Goal: Transaction & Acquisition: Book appointment/travel/reservation

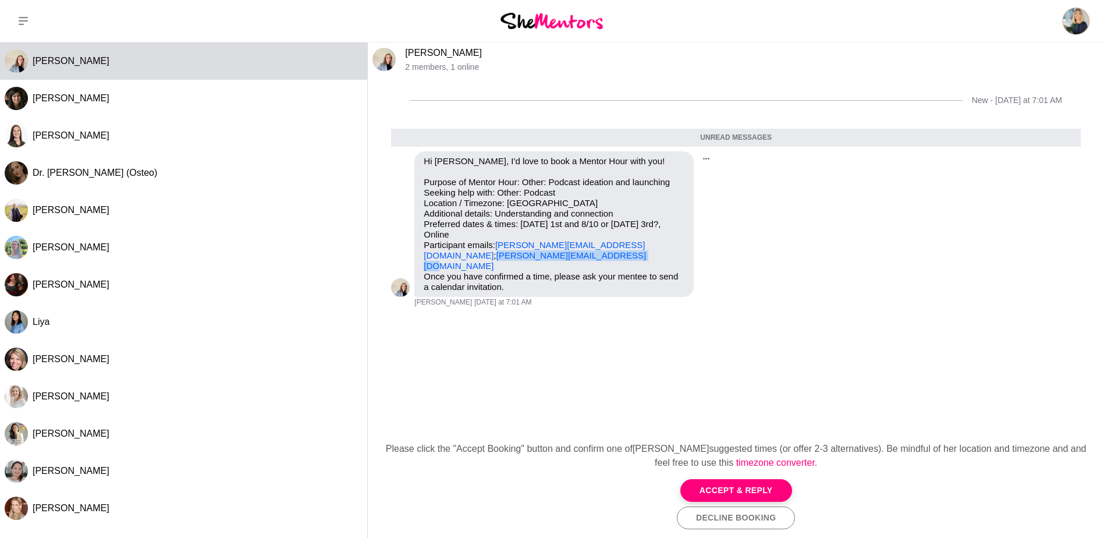
drag, startPoint x: 549, startPoint y: 255, endPoint x: 422, endPoint y: 258, distance: 126.9
click at [422, 258] on div "Hi [PERSON_NAME], I'd love to book a Mentor Hour with you! Purpose of Mentor Ho…" at bounding box center [553, 223] width 279 height 145
drag, startPoint x: 422, startPoint y: 258, endPoint x: 504, endPoint y: 255, distance: 81.5
copy link "[PERSON_NAME][EMAIL_ADDRESS][DOMAIN_NAME]"
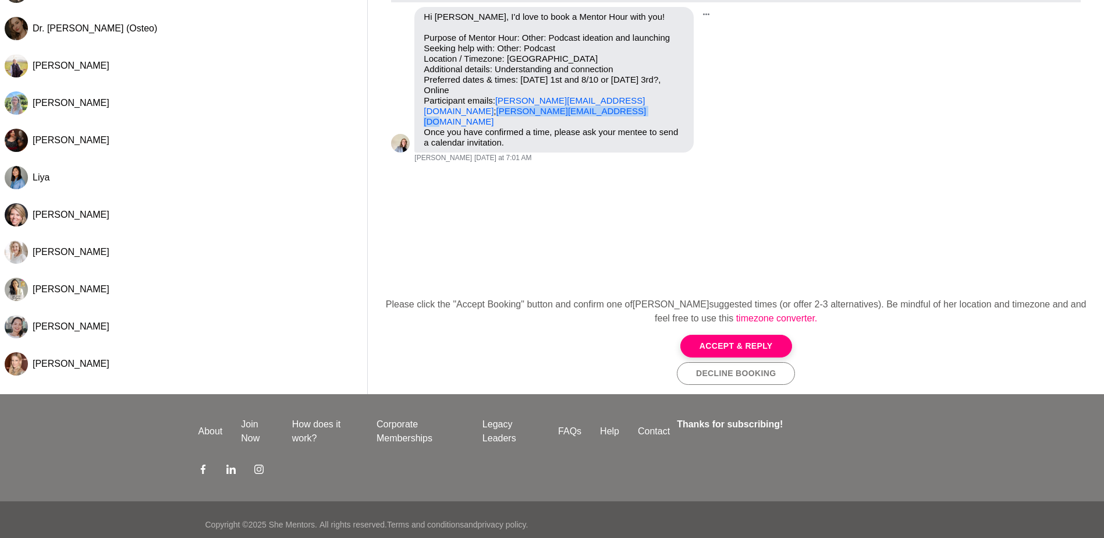
scroll to position [154, 0]
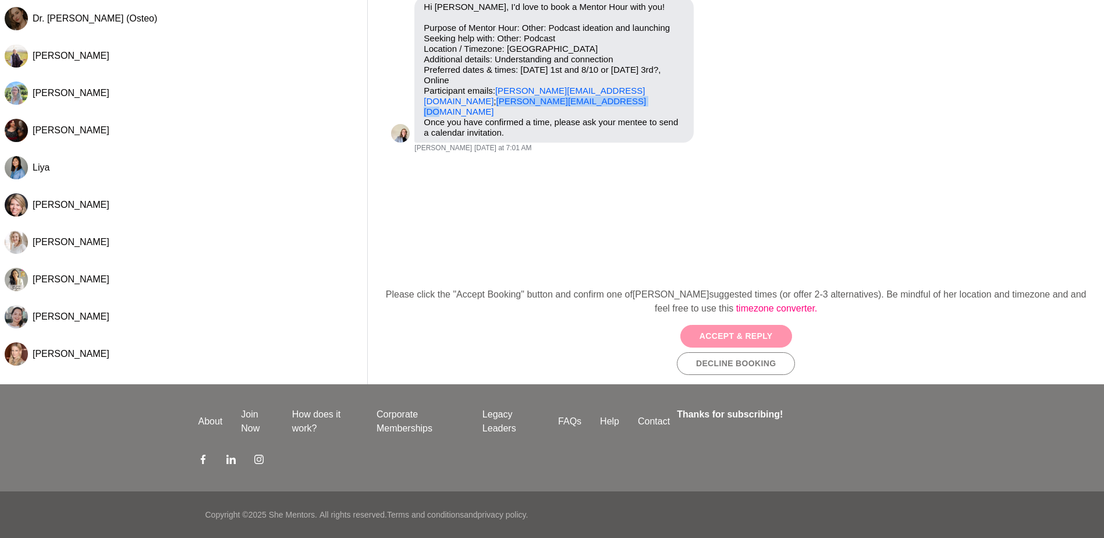
click at [731, 336] on button "Accept & Reply" at bounding box center [736, 336] width 112 height 23
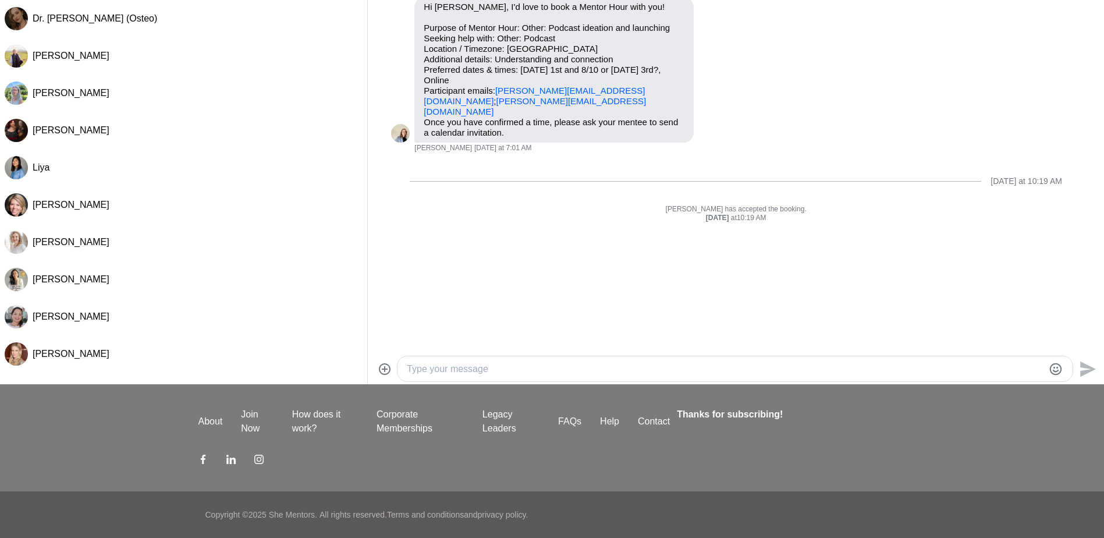
click at [514, 357] on div at bounding box center [734, 368] width 675 height 25
click at [442, 364] on textarea "Type your message" at bounding box center [725, 369] width 637 height 14
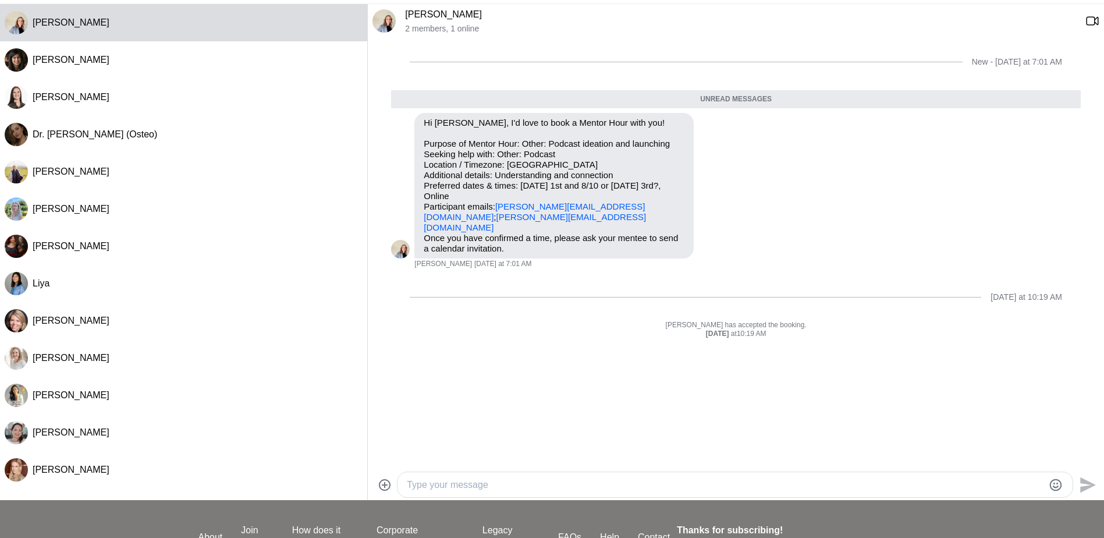
scroll to position [38, 0]
paste textarea "Hi [PERSON_NAME], I can do Weds [DATE] - [DATE] for mentor hour if you have cap…"
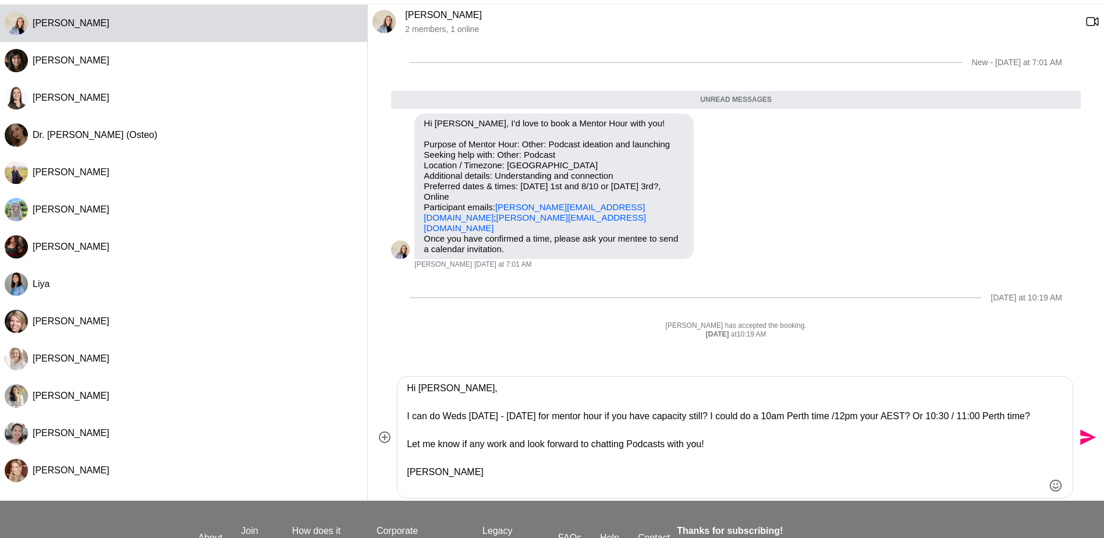
click at [458, 386] on textarea "Hi [PERSON_NAME], I can do Weds [DATE] - [DATE] for mentor hour if you have cap…" at bounding box center [725, 437] width 637 height 112
type textarea "Hi [PERSON_NAME], I can do Weds [DATE] - [DATE] for mentor hour if you have cap…"
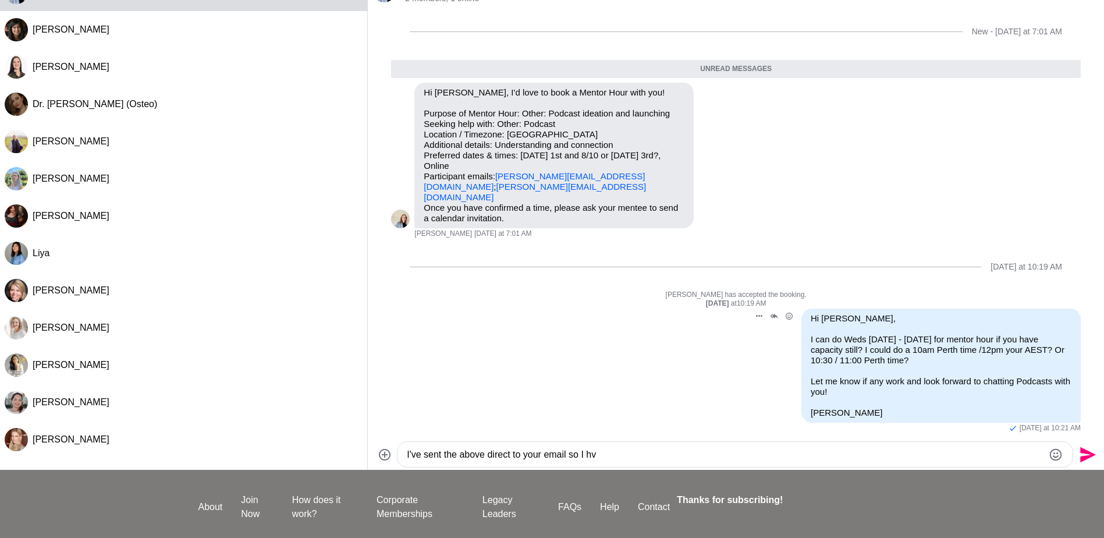
scroll to position [96, 0]
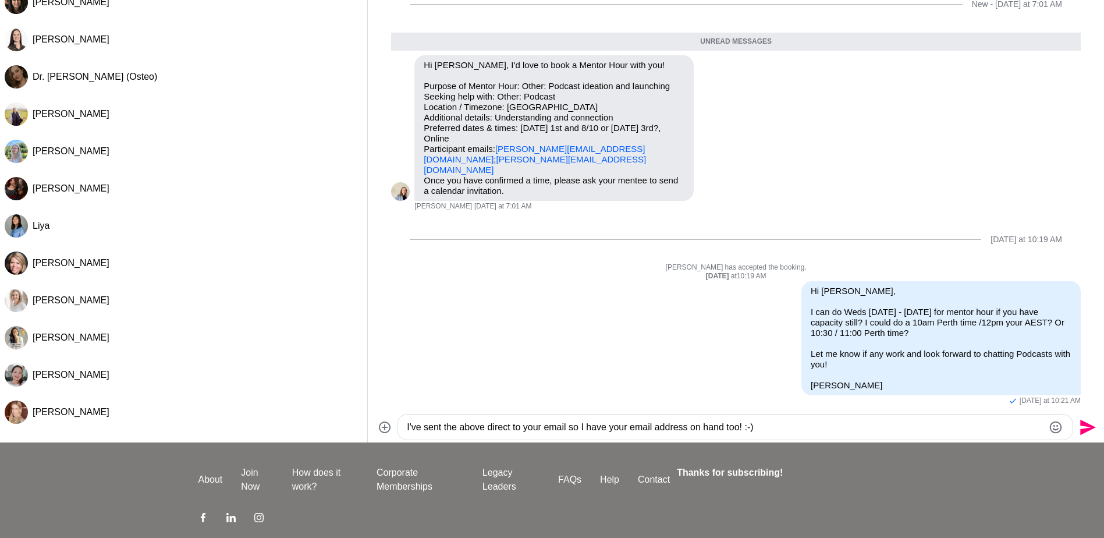
type textarea "I've sent the above direct to your email so I have your email address on hand t…"
click at [1086, 425] on icon "Send" at bounding box center [1088, 427] width 16 height 16
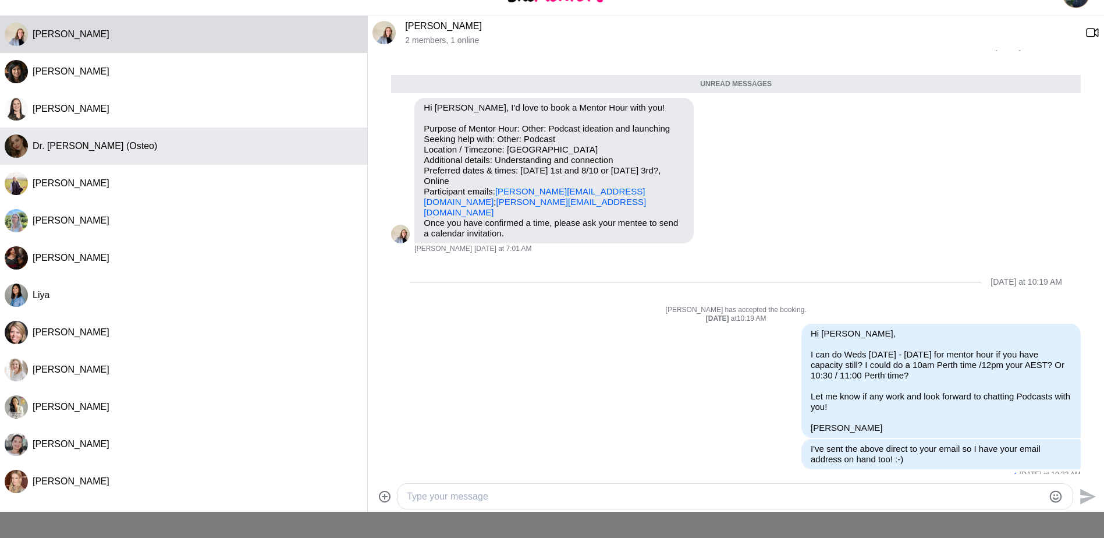
scroll to position [0, 0]
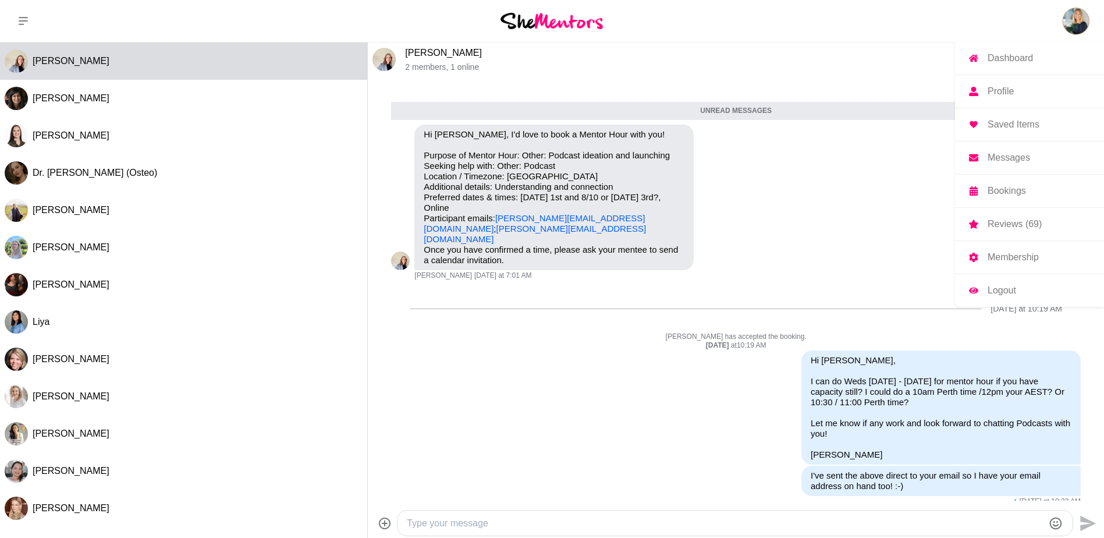
click at [1022, 59] on p "Dashboard" at bounding box center [1009, 58] width 45 height 9
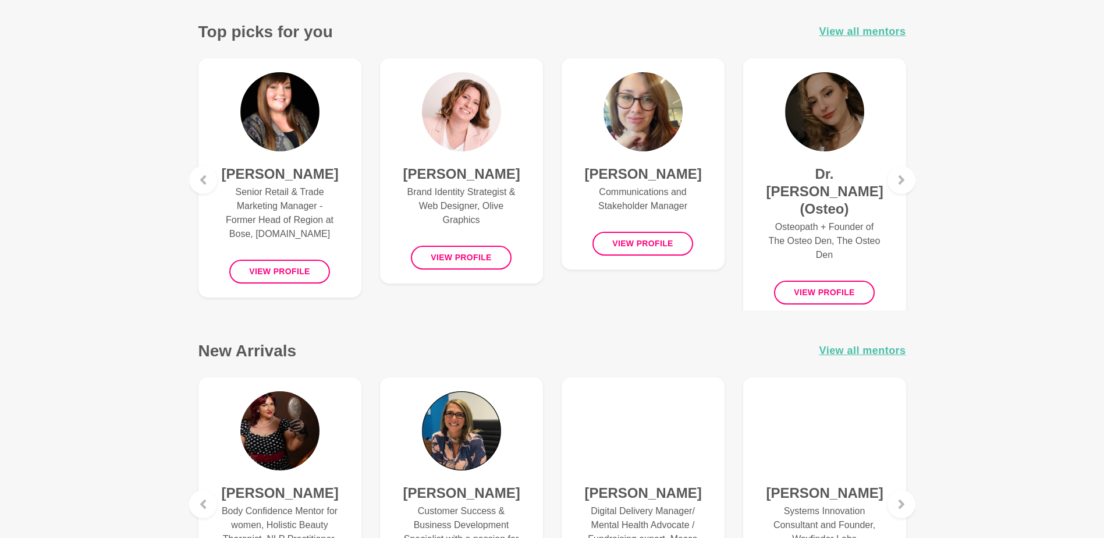
scroll to position [233, 0]
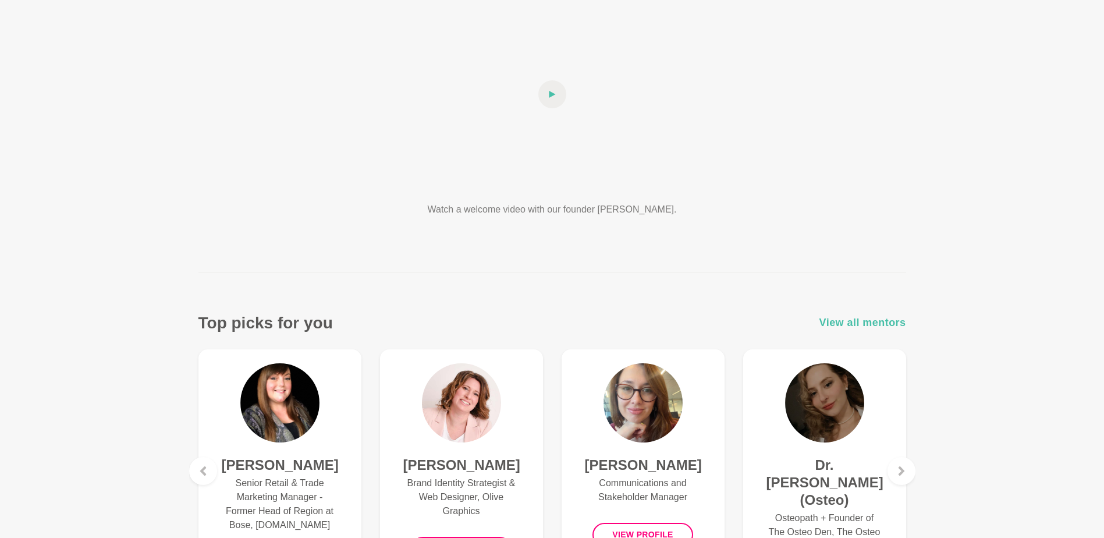
click at [842, 323] on span "View all mentors" at bounding box center [862, 322] width 87 height 17
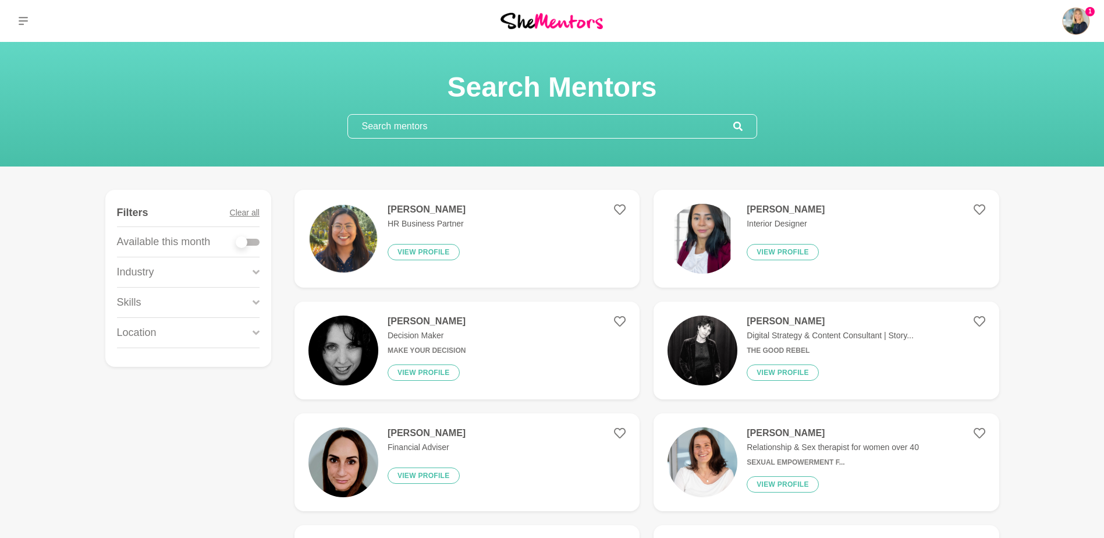
click at [258, 243] on div at bounding box center [247, 242] width 23 height 7
checkbox input "true"
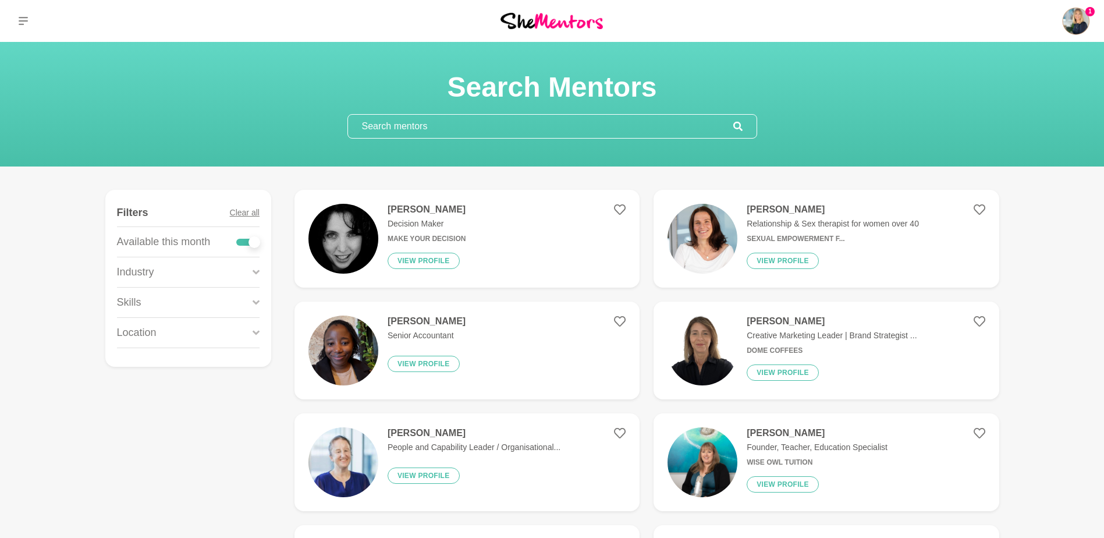
click at [393, 133] on input "text" at bounding box center [540, 126] width 385 height 23
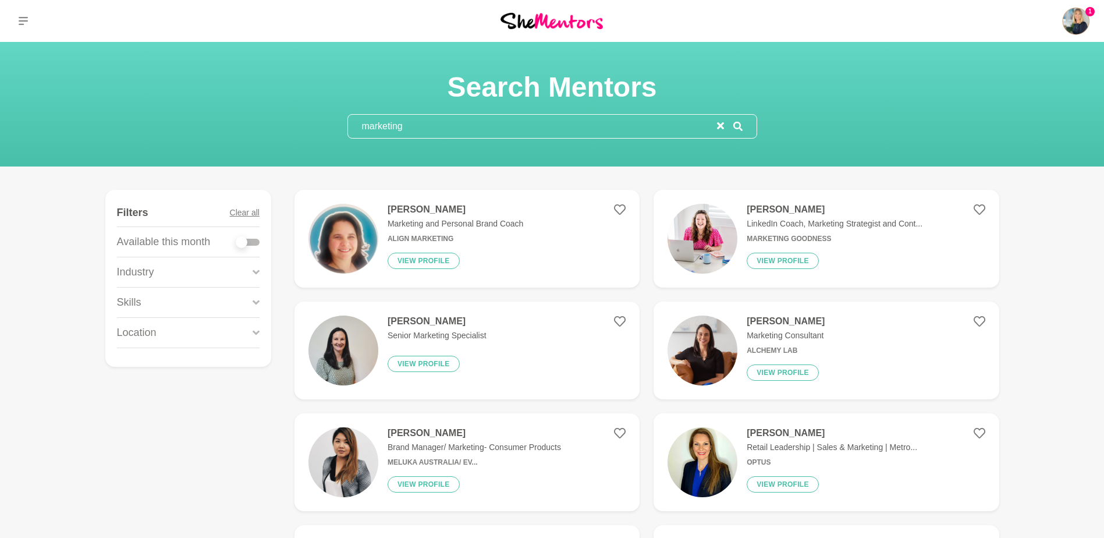
type input "marketing"
click at [254, 241] on div at bounding box center [247, 242] width 23 height 7
checkbox input "true"
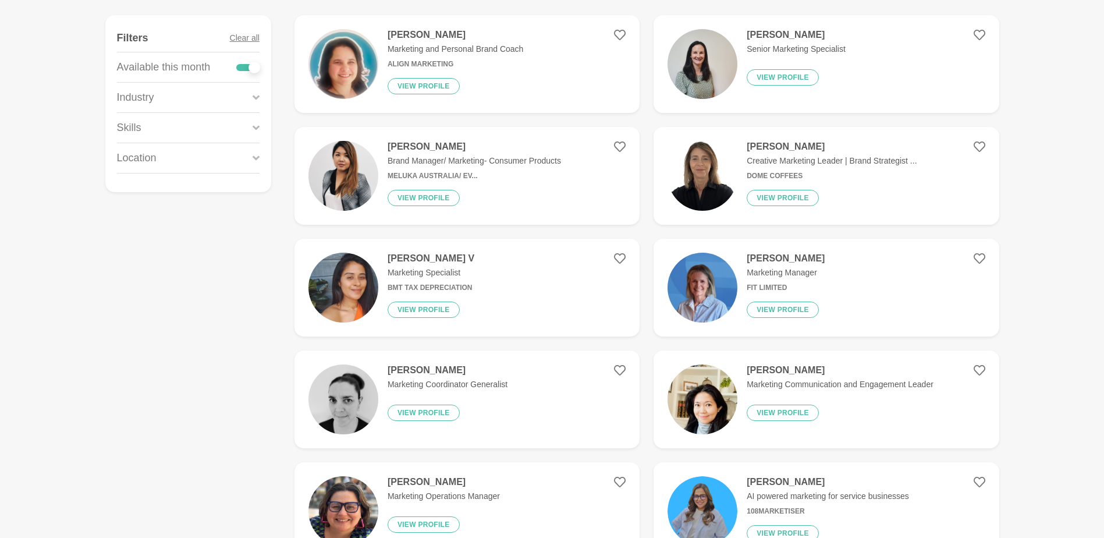
scroll to position [116, 0]
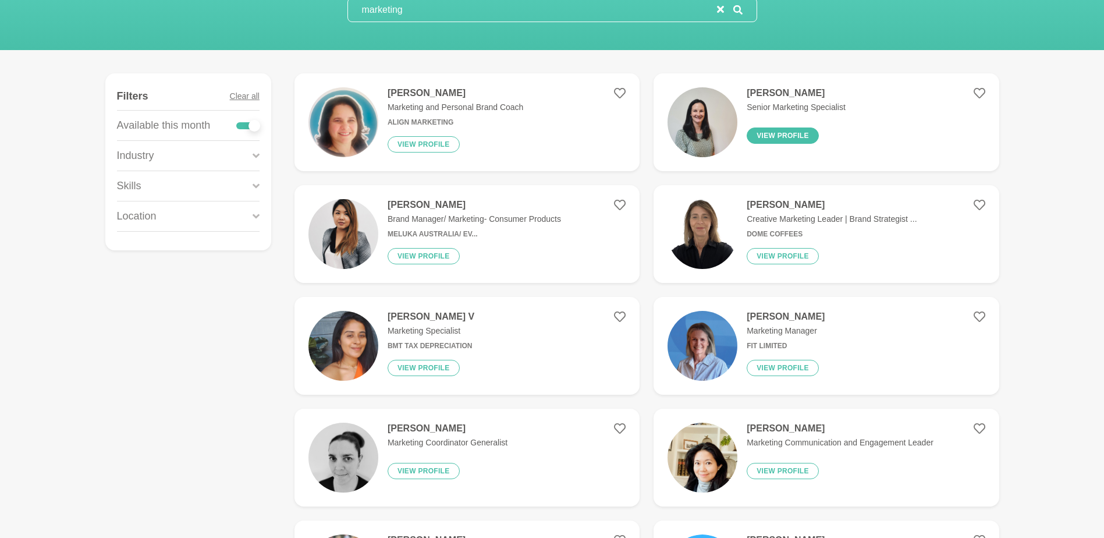
click at [777, 138] on button "View profile" at bounding box center [783, 135] width 72 height 16
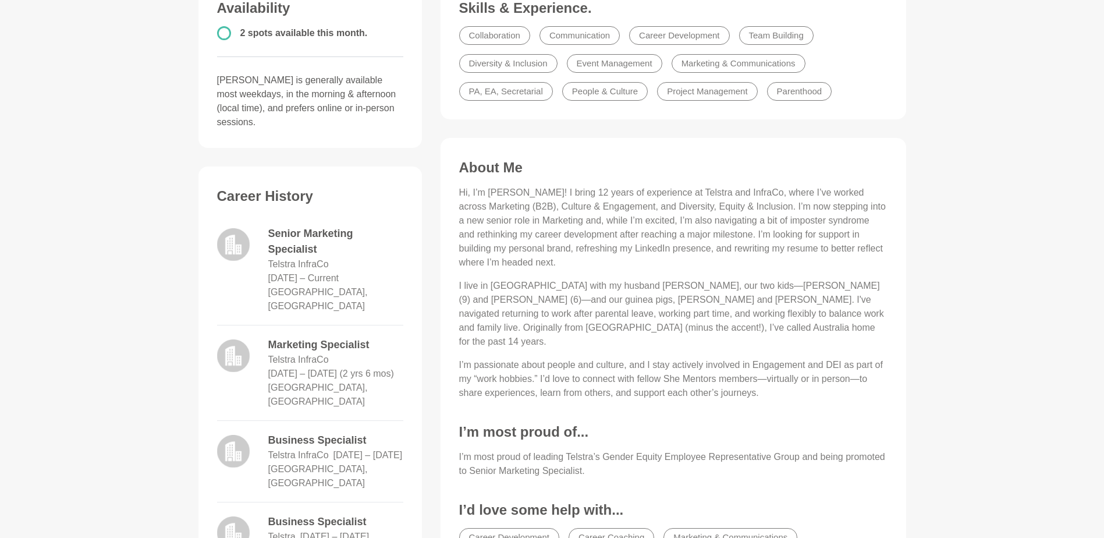
scroll to position [349, 0]
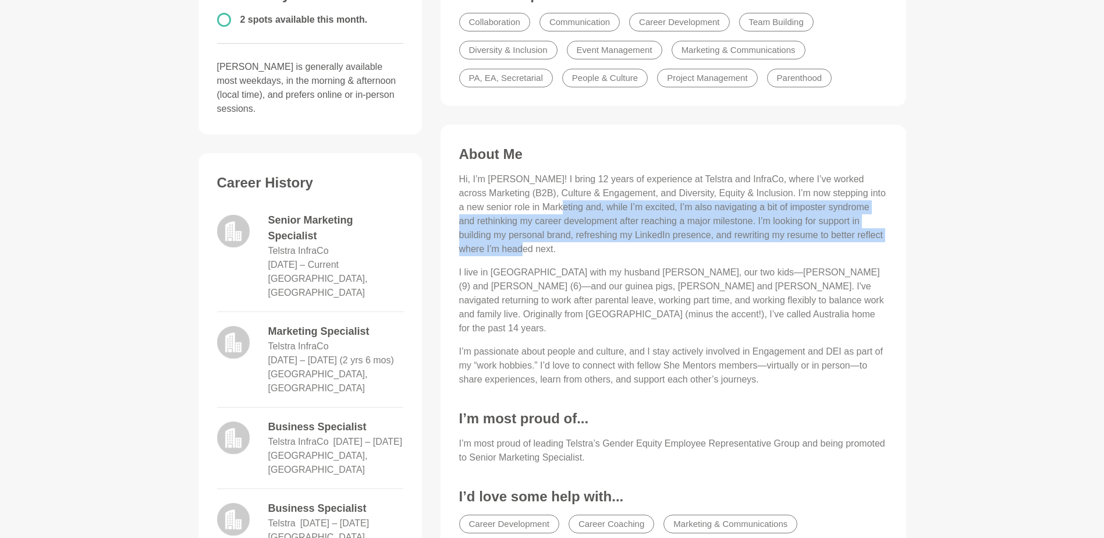
drag, startPoint x: 524, startPoint y: 207, endPoint x: 663, endPoint y: 248, distance: 145.1
click at [663, 248] on p "Hi, I’m [PERSON_NAME]! I bring 12 years of experience at Telstra and InfraCo, w…" at bounding box center [673, 214] width 428 height 84
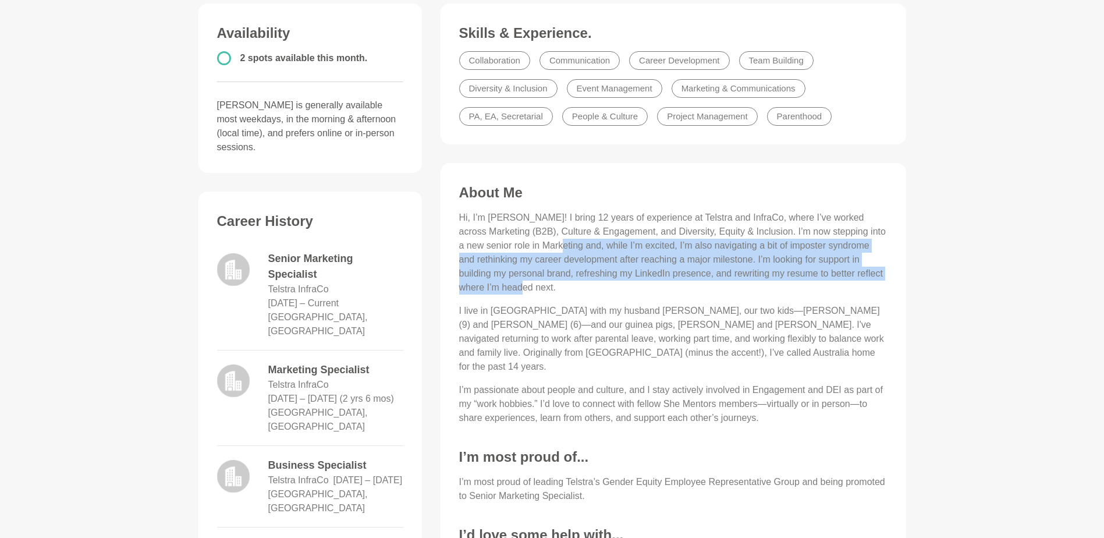
scroll to position [291, 0]
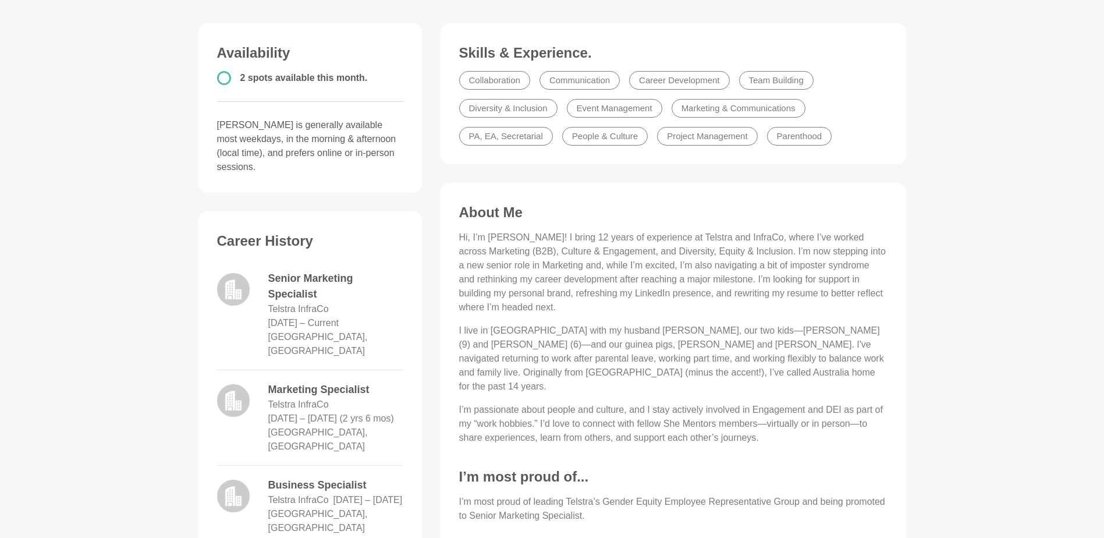
click at [683, 357] on p "I live in [GEOGRAPHIC_DATA] with my husband [PERSON_NAME], our two kids—[PERSON…" at bounding box center [673, 359] width 428 height 70
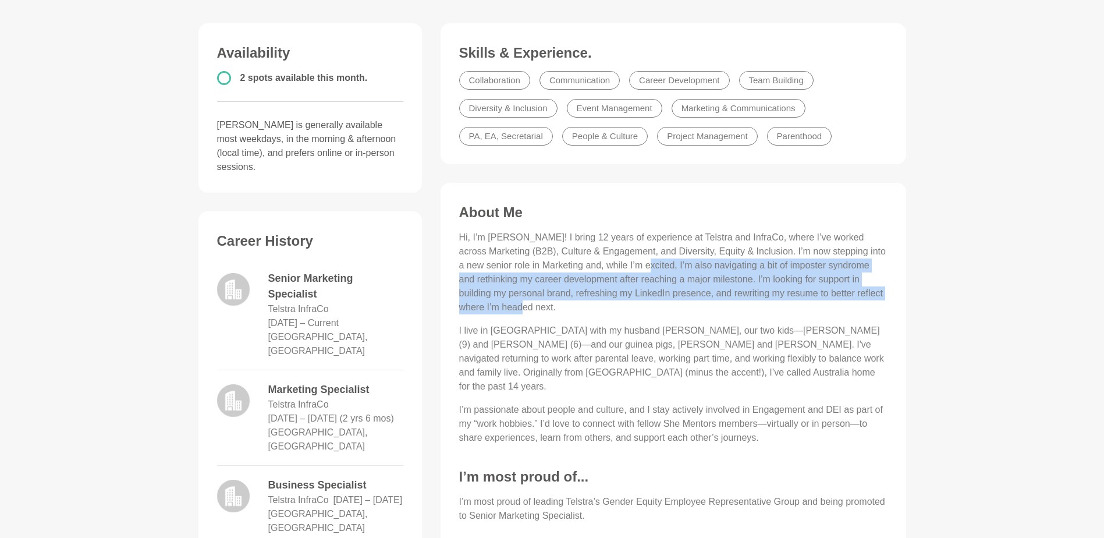
drag, startPoint x: 605, startPoint y: 265, endPoint x: 834, endPoint y: 305, distance: 232.8
click at [834, 305] on p "Hi, I’m [PERSON_NAME]! I bring 12 years of experience at Telstra and InfraCo, w…" at bounding box center [673, 272] width 428 height 84
drag, startPoint x: 834, startPoint y: 305, endPoint x: 789, endPoint y: 286, distance: 49.3
copy p "I’m also navigating a bit of imposter syndrome and rethinking my career develop…"
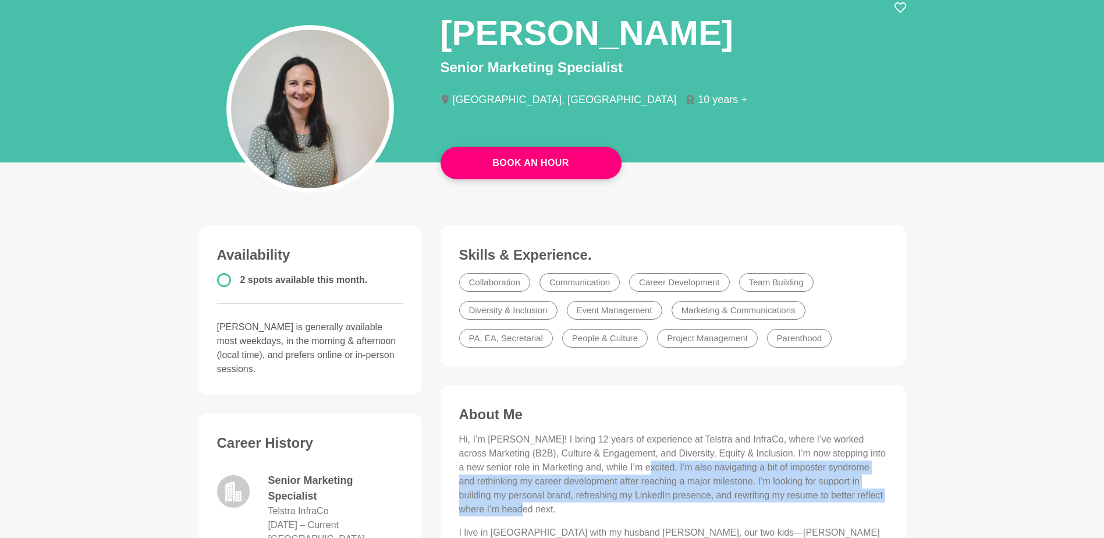
scroll to position [58, 0]
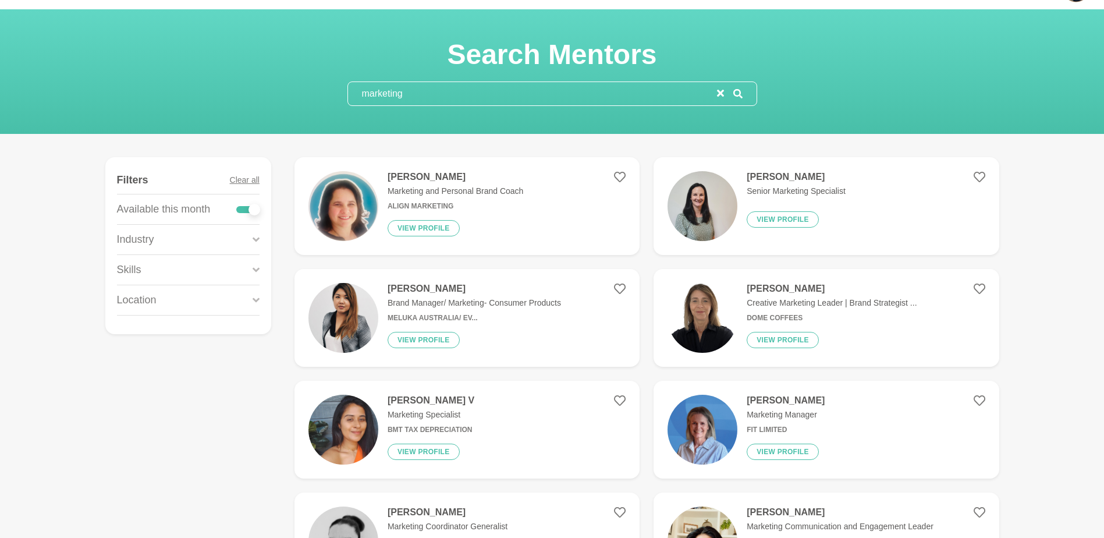
scroll to position [58, 0]
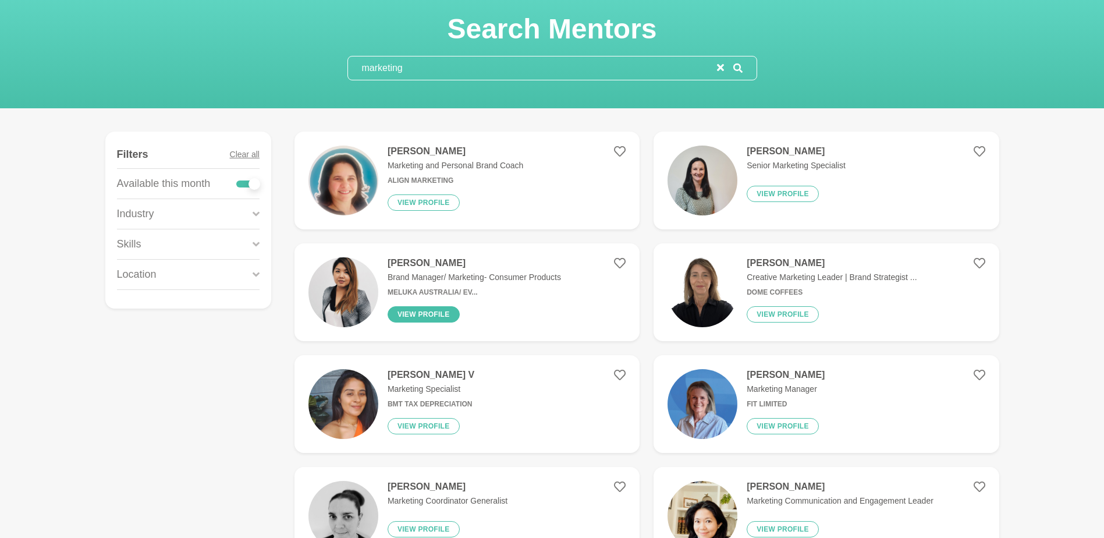
click at [415, 320] on button "View profile" at bounding box center [424, 314] width 72 height 16
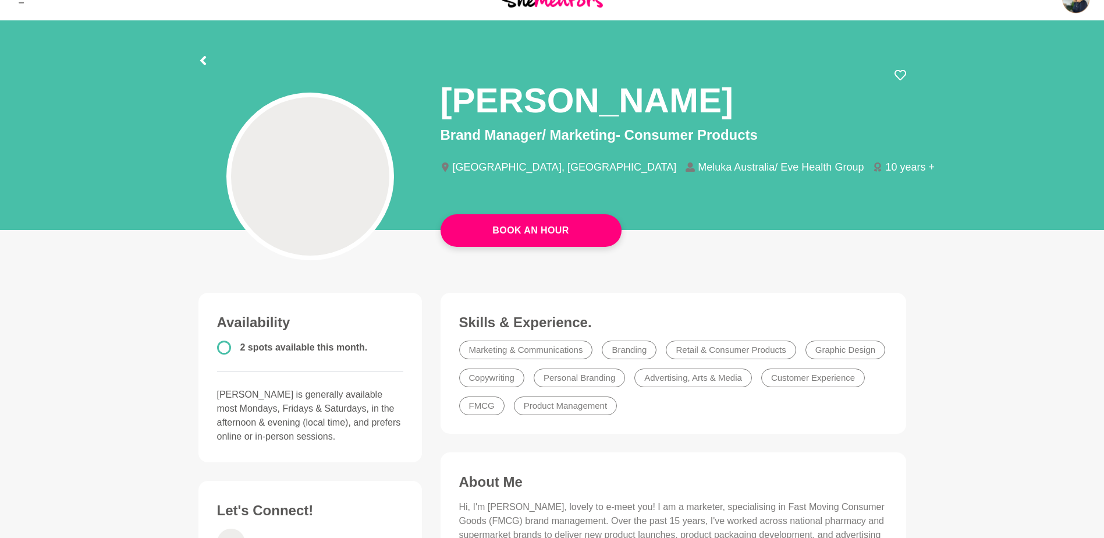
scroll to position [16, 0]
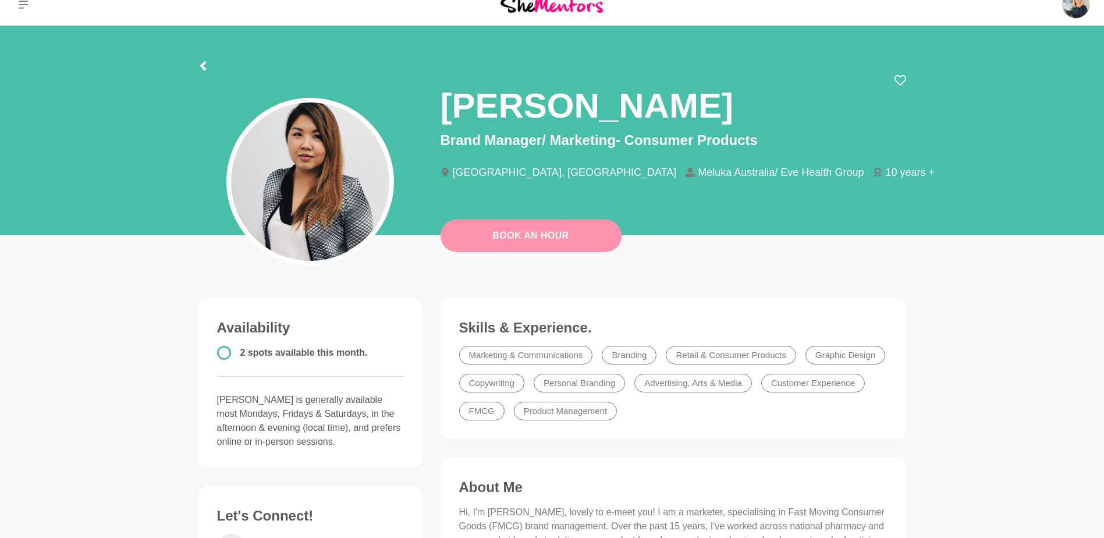
click at [519, 241] on link "Book An Hour" at bounding box center [530, 235] width 181 height 33
click at [529, 242] on link "Book An Hour" at bounding box center [530, 235] width 181 height 33
click at [467, 241] on link "Book An Hour" at bounding box center [530, 235] width 181 height 33
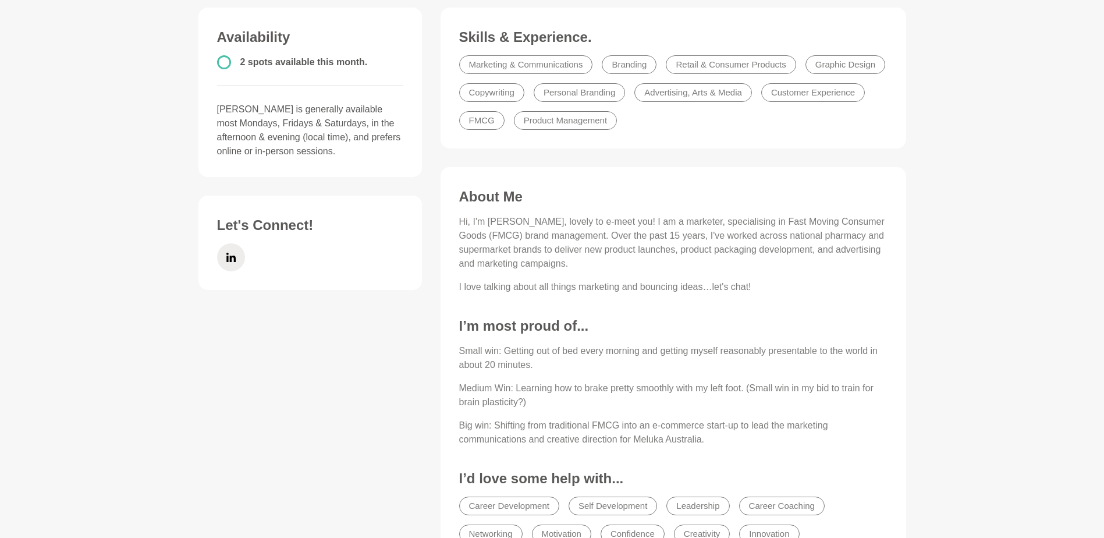
scroll to position [307, 0]
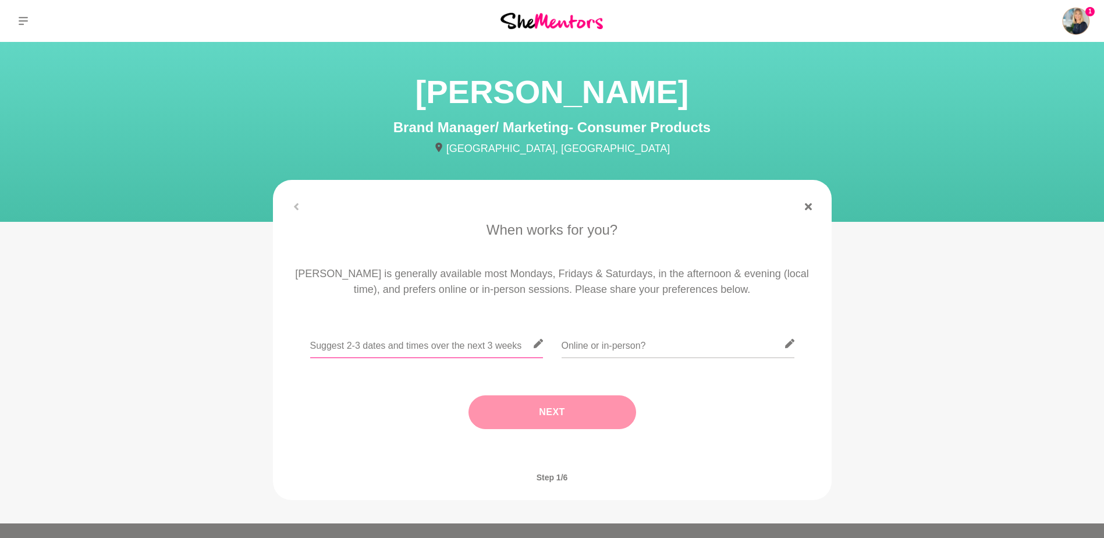
drag, startPoint x: 342, startPoint y: 338, endPoint x: 343, endPoint y: 330, distance: 7.6
click at [342, 334] on input "text" at bounding box center [426, 343] width 233 height 29
type input "Weds [DATE] 12pm on, [DATE] before 1pm, W/C [DATE]"
click at [611, 351] on input "text" at bounding box center [677, 343] width 233 height 29
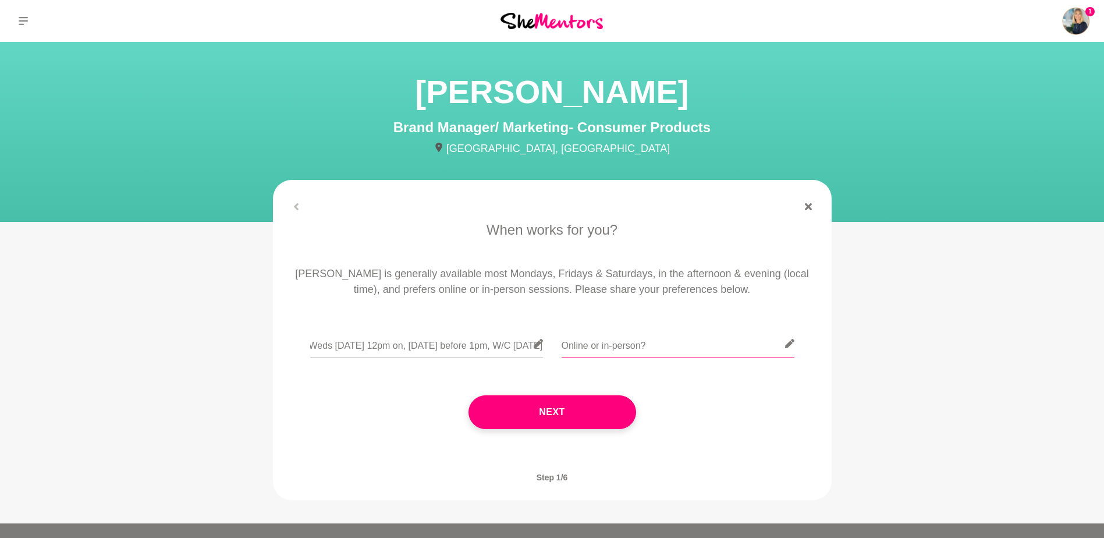
scroll to position [0, 0]
type input "online"
click at [488, 423] on button "Next" at bounding box center [552, 412] width 168 height 34
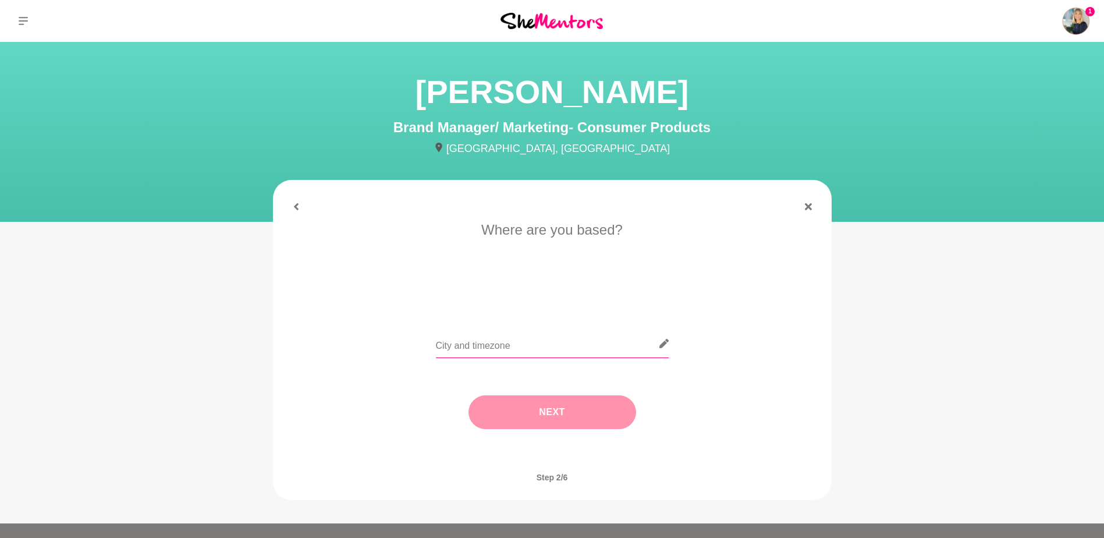
click at [469, 346] on input "text" at bounding box center [552, 343] width 233 height 29
type input "[GEOGRAPHIC_DATA]"
click at [481, 408] on button "Next" at bounding box center [552, 412] width 168 height 34
click at [686, 294] on li "Let's talk shop" at bounding box center [675, 294] width 75 height 19
click at [527, 415] on button "Next" at bounding box center [552, 412] width 168 height 34
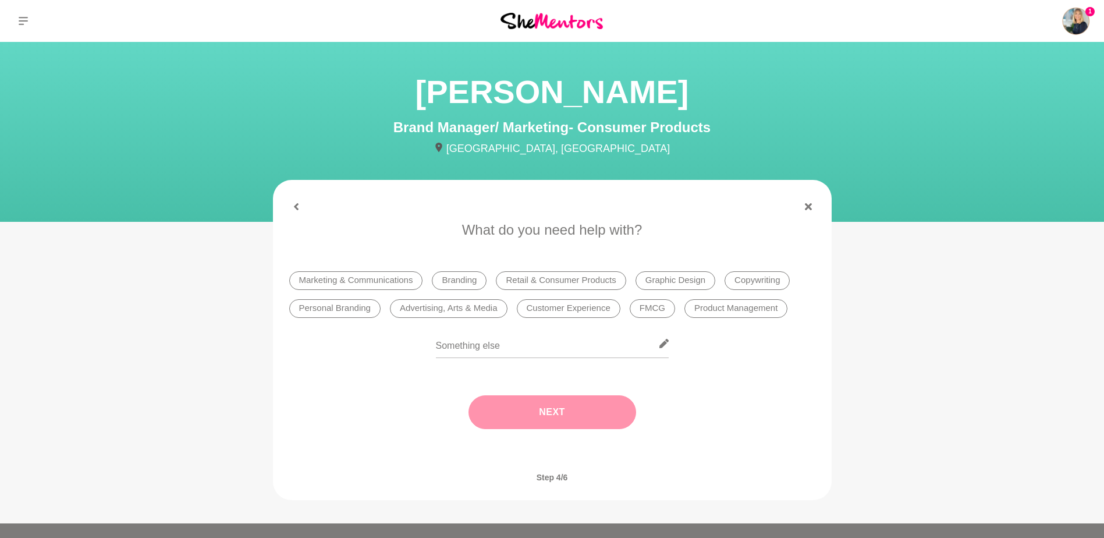
click at [385, 279] on li "Marketing & Communications" at bounding box center [356, 280] width 134 height 19
click at [531, 422] on button "Next" at bounding box center [552, 412] width 168 height 34
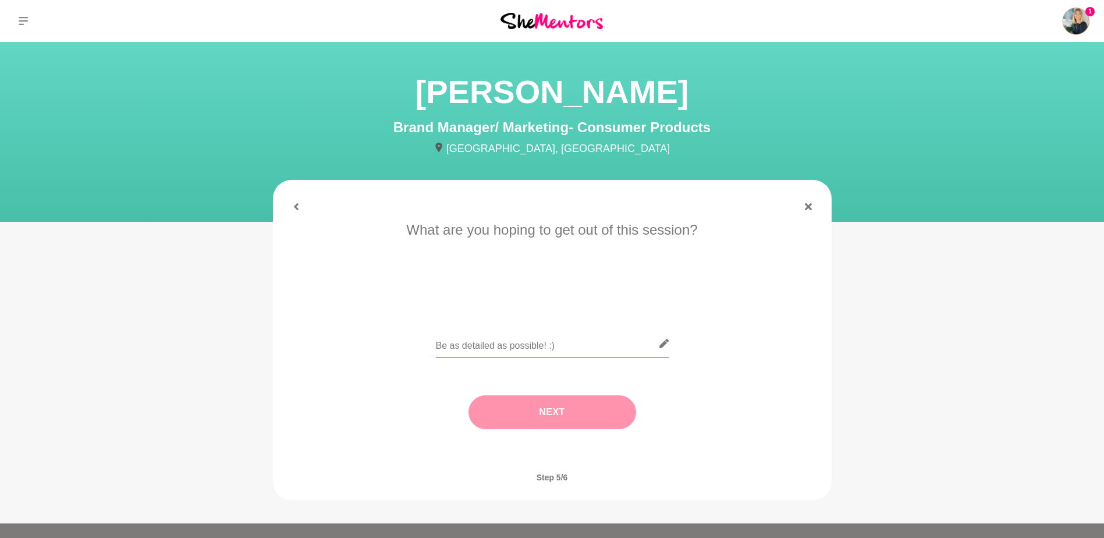
click at [479, 339] on input "text" at bounding box center [552, 343] width 233 height 29
type input "i"
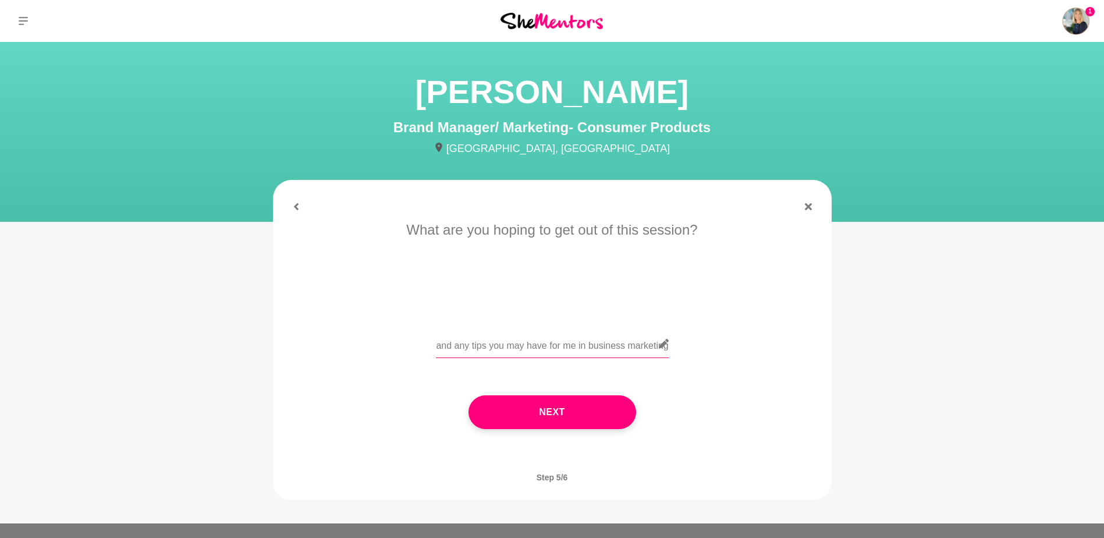
scroll to position [0, 625]
type input "Im a fellow Perthite running my own leadership coaching business and would just…"
click at [556, 418] on button "Next" at bounding box center [552, 412] width 168 height 34
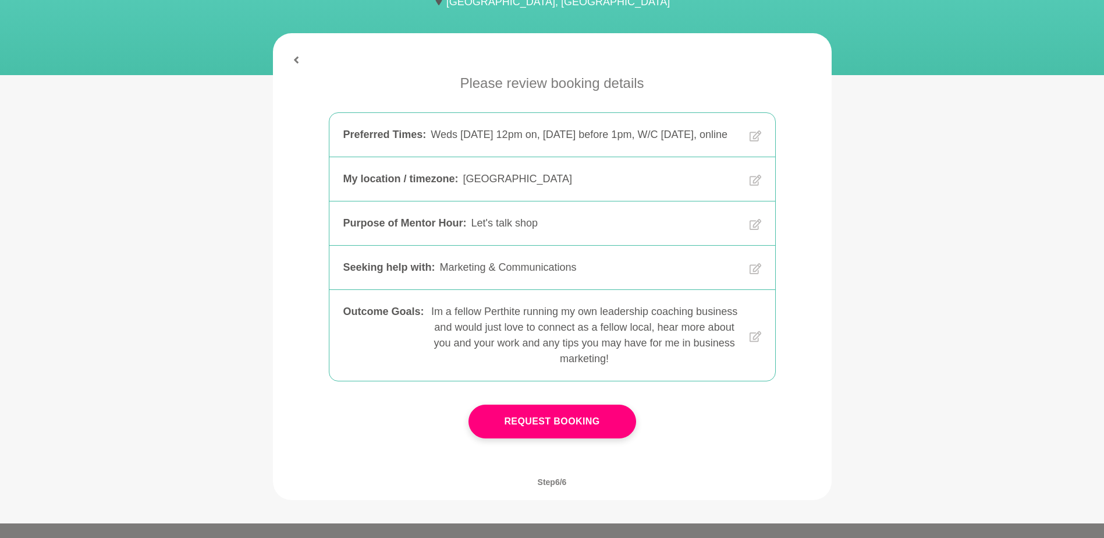
scroll to position [301, 0]
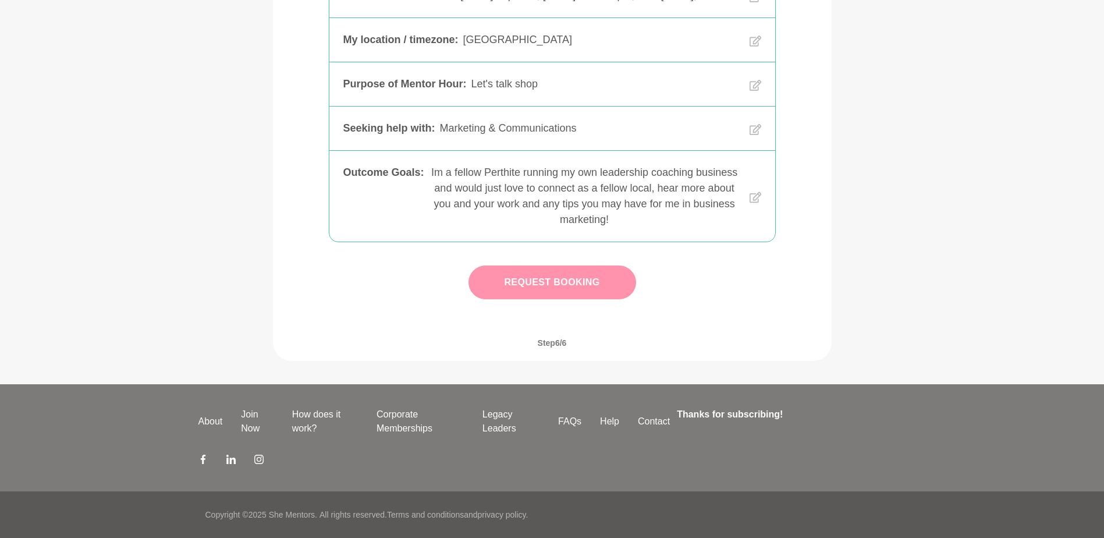
click at [525, 277] on button "Request Booking" at bounding box center [552, 282] width 168 height 34
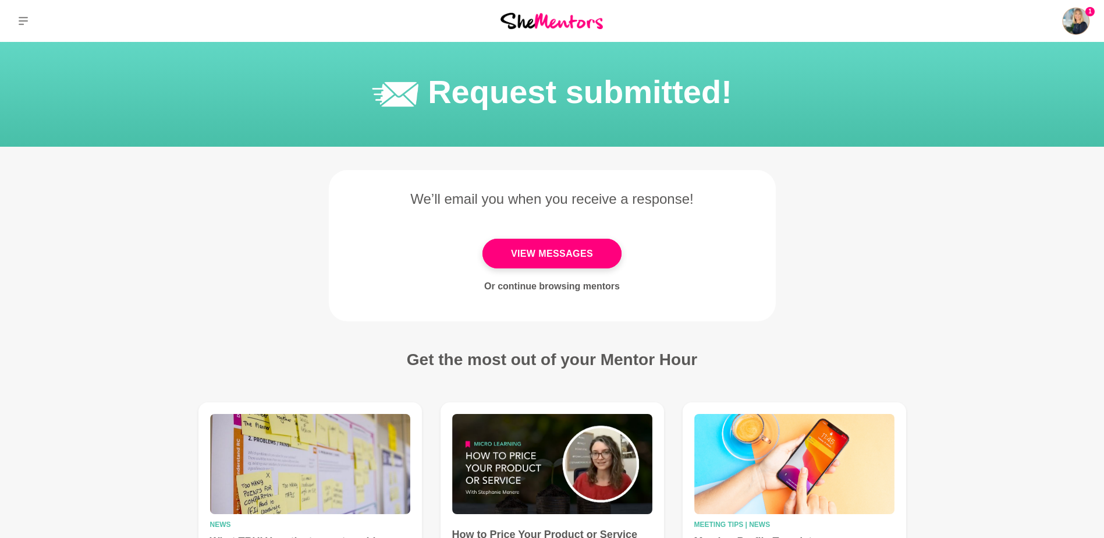
click at [571, 288] on link "Or continue browsing mentors" at bounding box center [552, 286] width 136 height 10
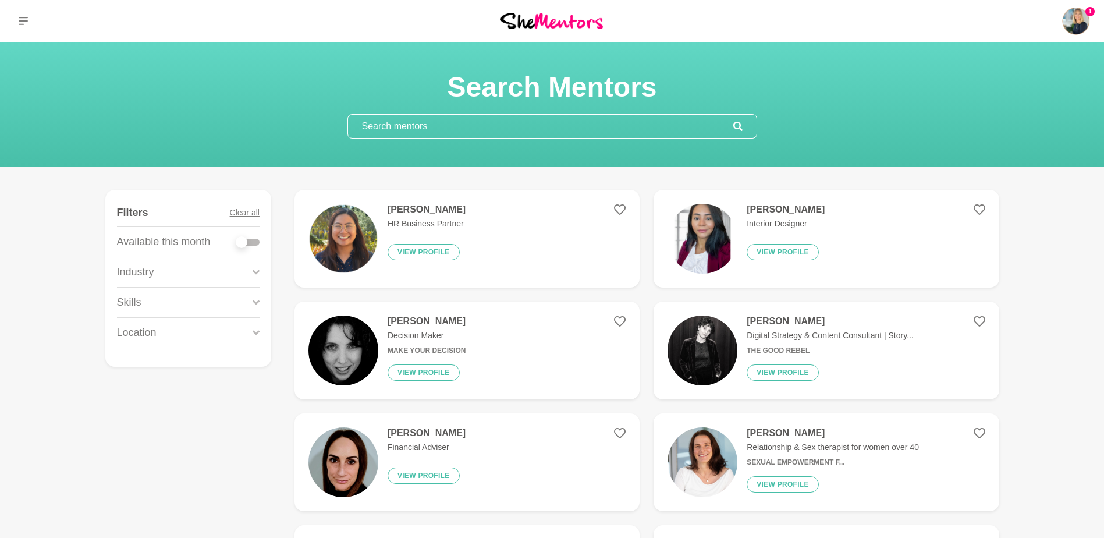
click at [253, 239] on div at bounding box center [247, 242] width 23 height 7
checkbox input "true"
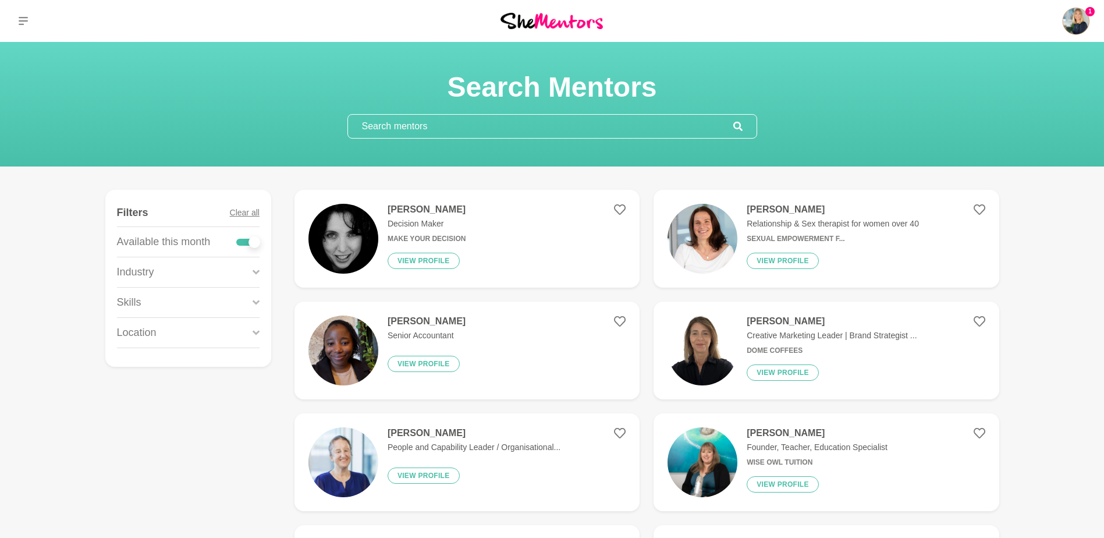
click at [232, 333] on div "Location" at bounding box center [188, 333] width 143 height 30
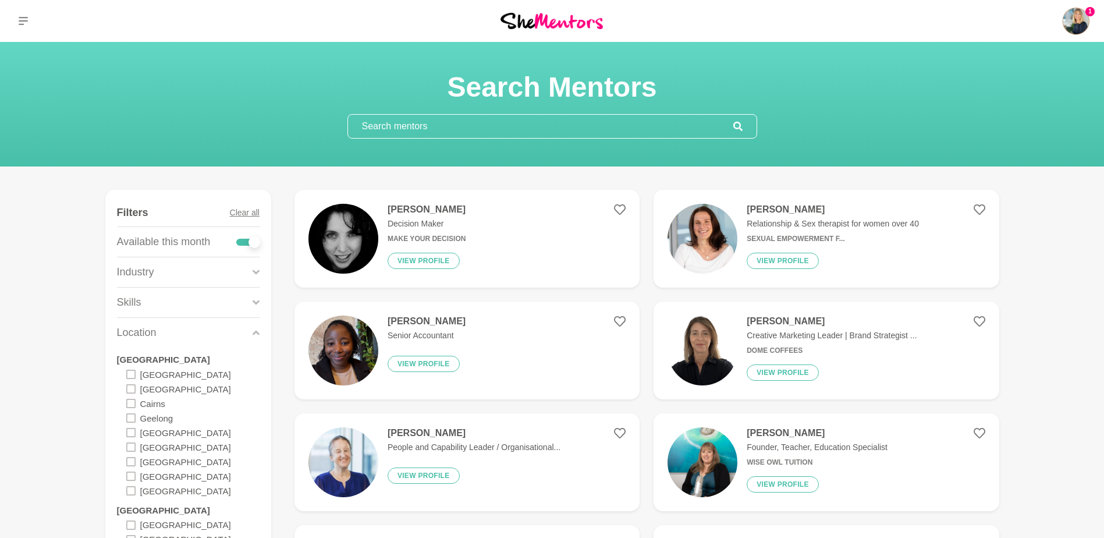
click at [134, 461] on icon at bounding box center [130, 461] width 9 height 9
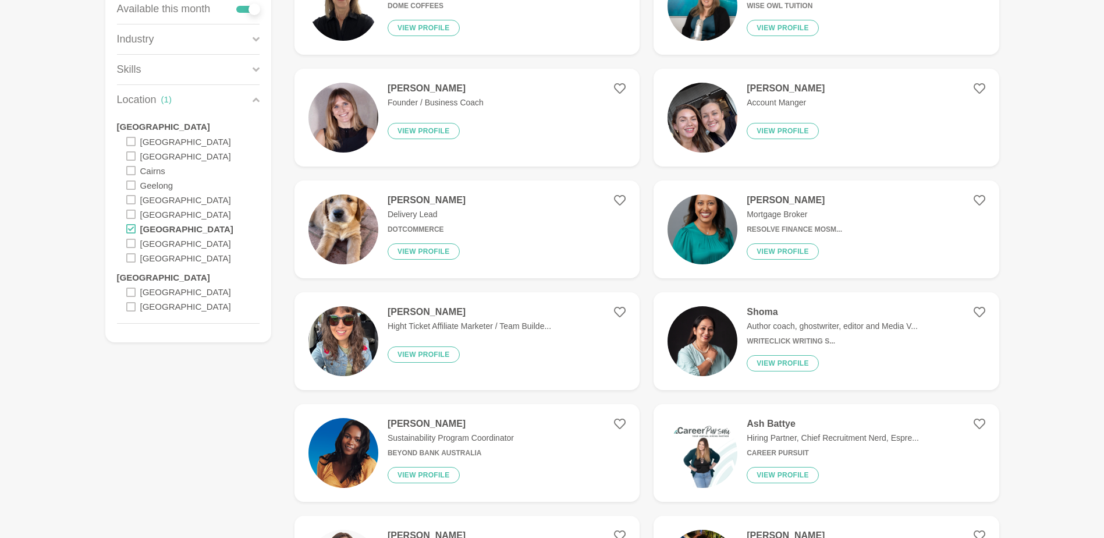
scroll to position [175, 0]
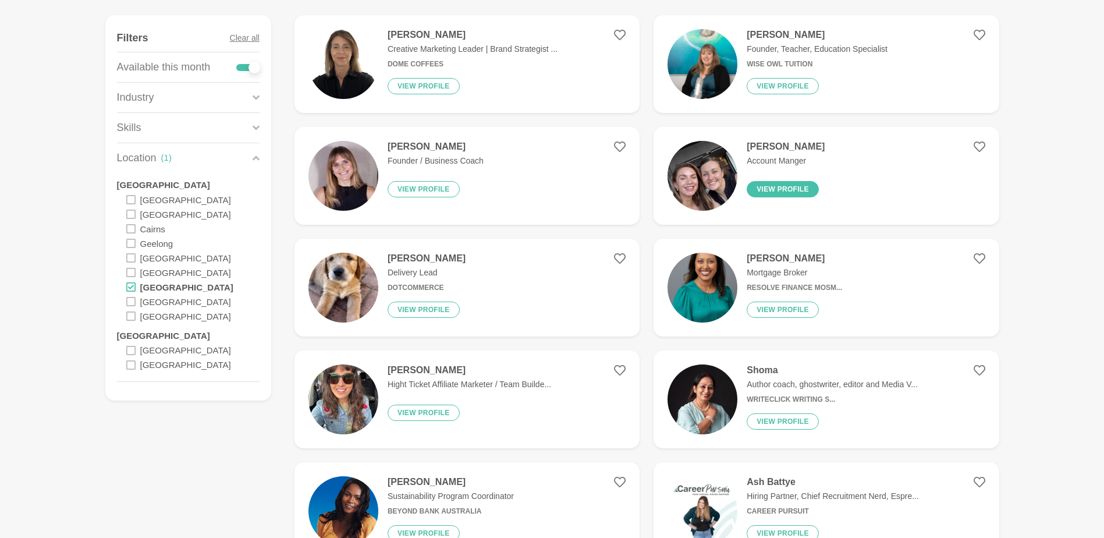
click at [787, 190] on button "View profile" at bounding box center [783, 189] width 72 height 16
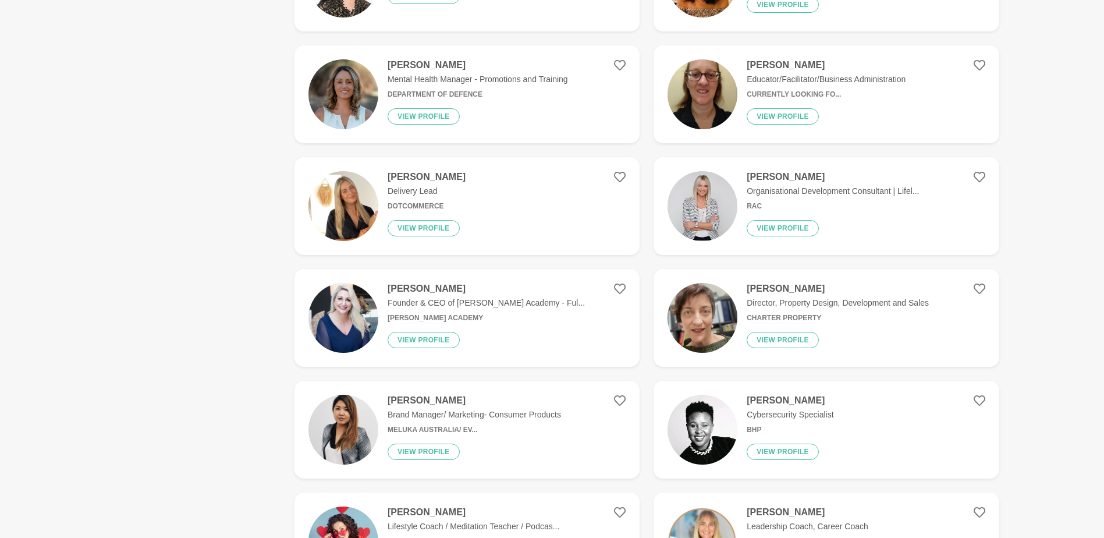
scroll to position [873, 0]
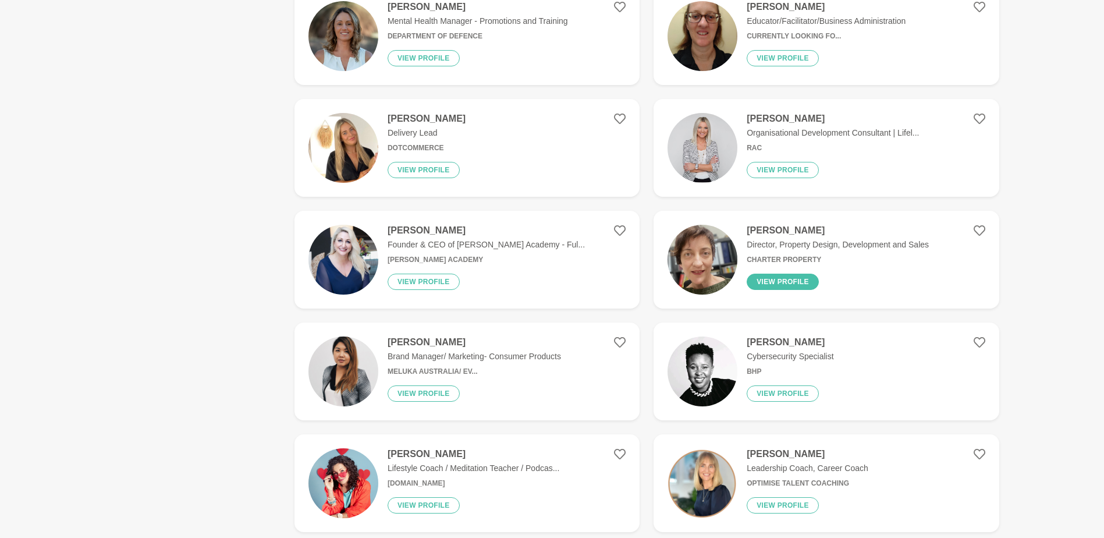
click at [769, 278] on button "View profile" at bounding box center [783, 281] width 72 height 16
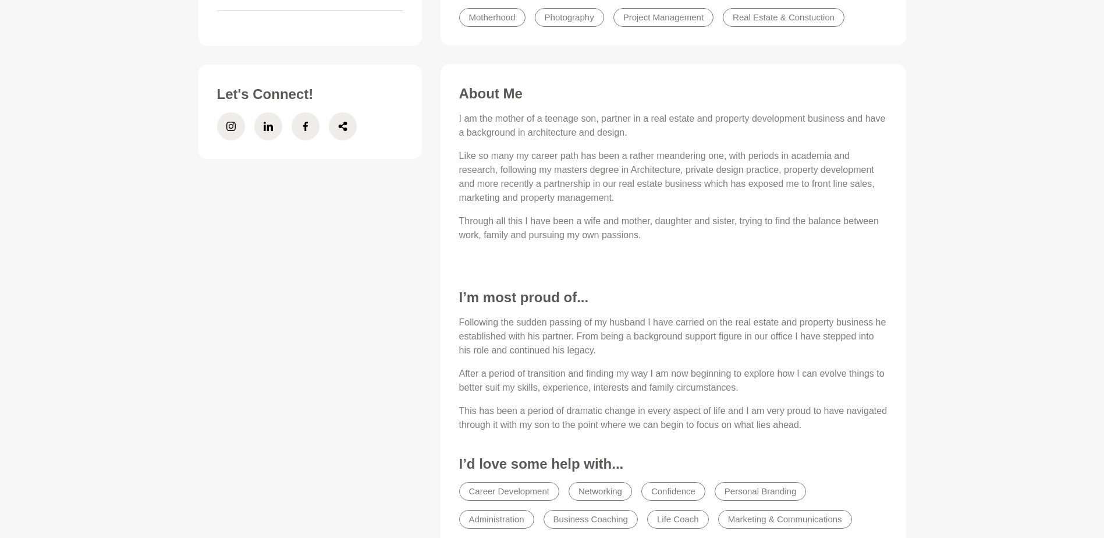
scroll to position [407, 0]
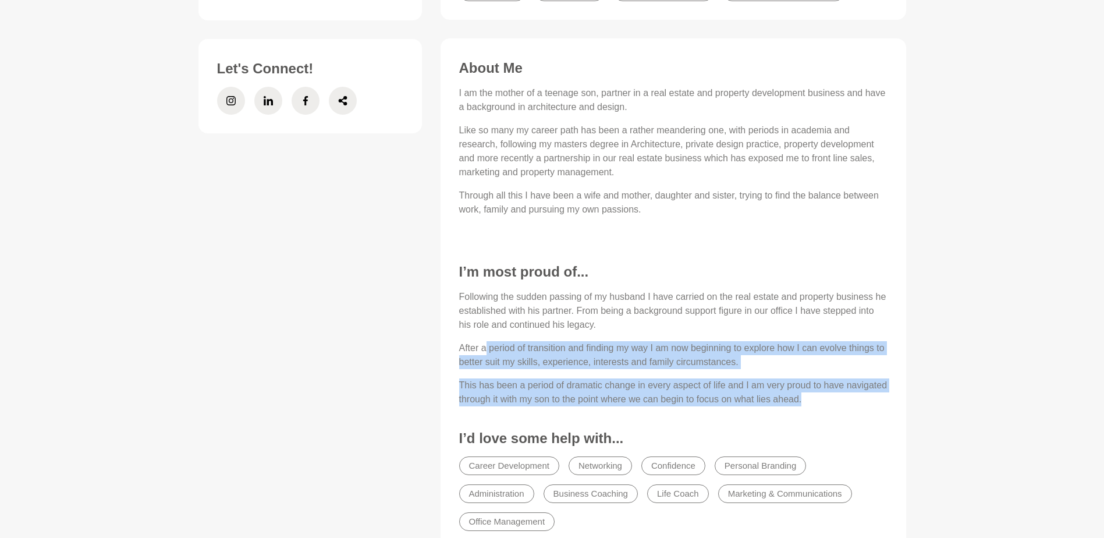
drag, startPoint x: 485, startPoint y: 349, endPoint x: 886, endPoint y: 397, distance: 403.9
click at [886, 397] on div "Following the sudden passing of my husband I have carried on the real estate an…" at bounding box center [673, 348] width 428 height 116
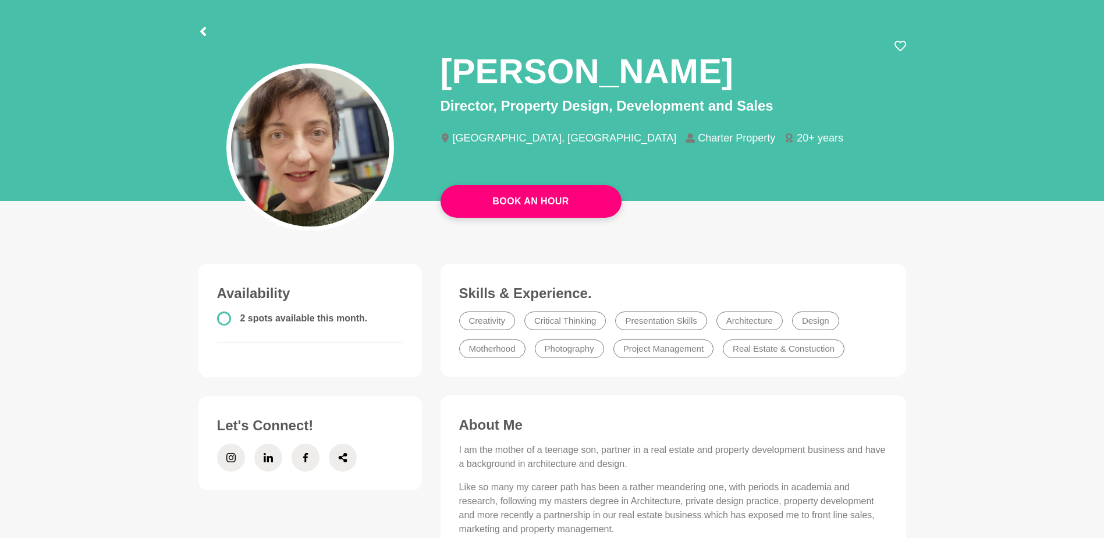
scroll to position [0, 0]
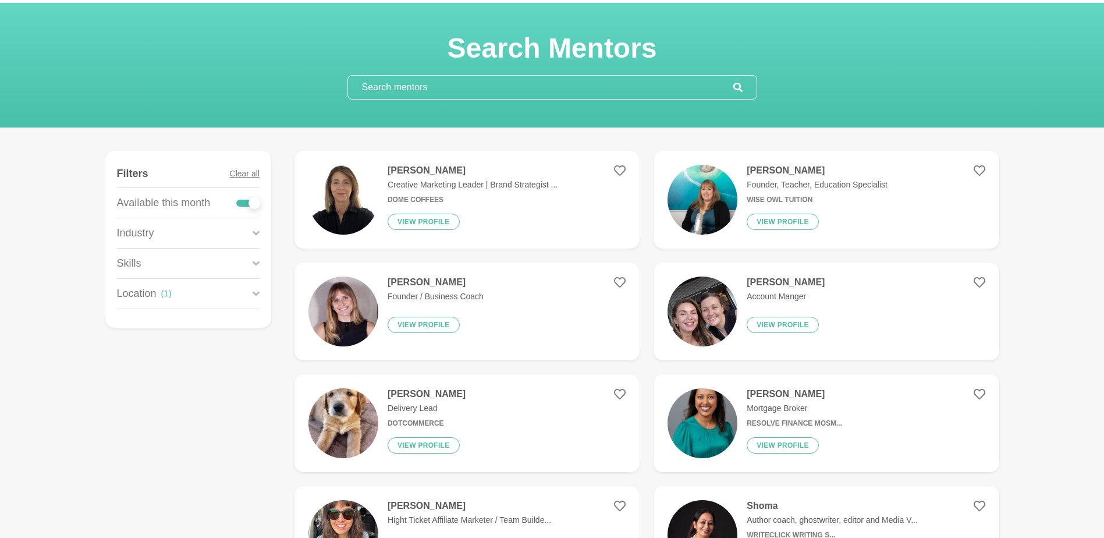
scroll to position [58, 0]
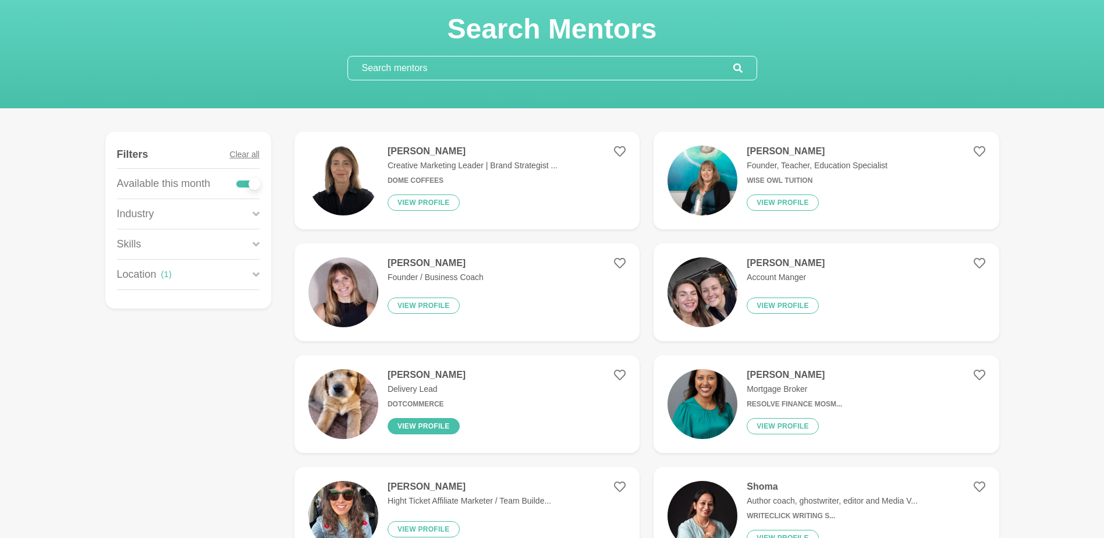
click at [447, 428] on button "View profile" at bounding box center [424, 426] width 72 height 16
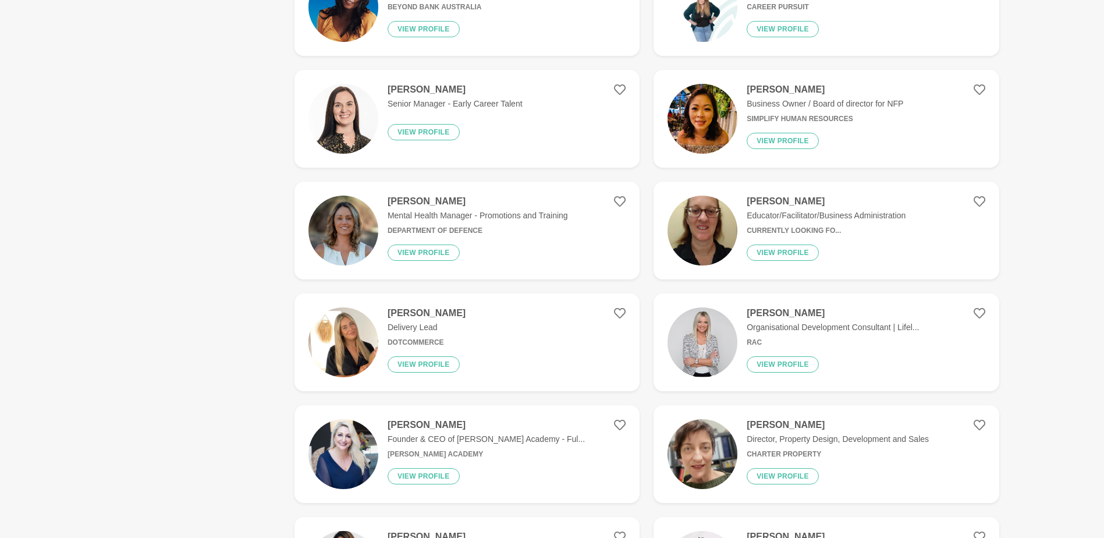
scroll to position [698, 0]
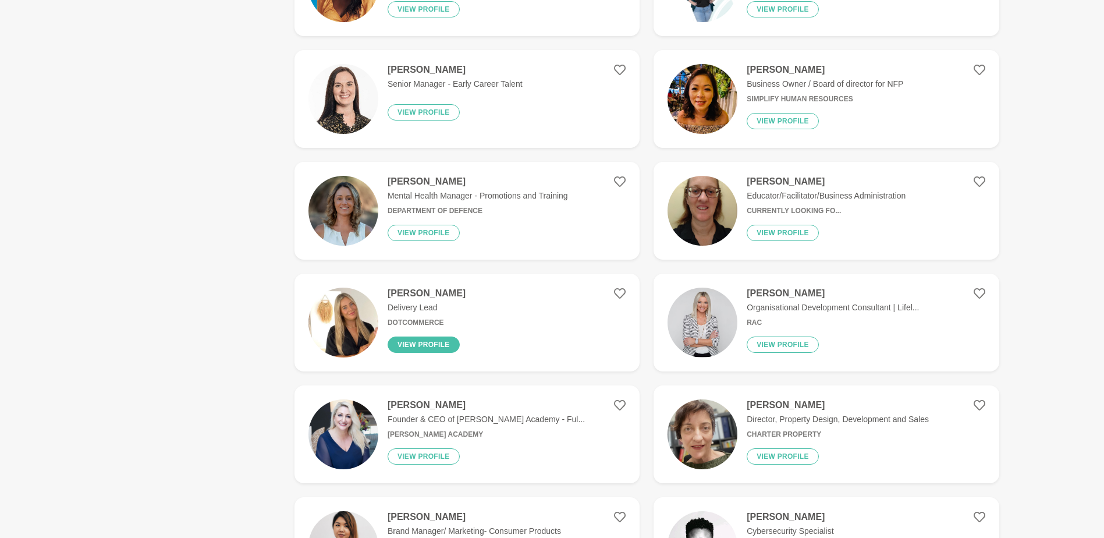
click at [414, 346] on button "View profile" at bounding box center [424, 344] width 72 height 16
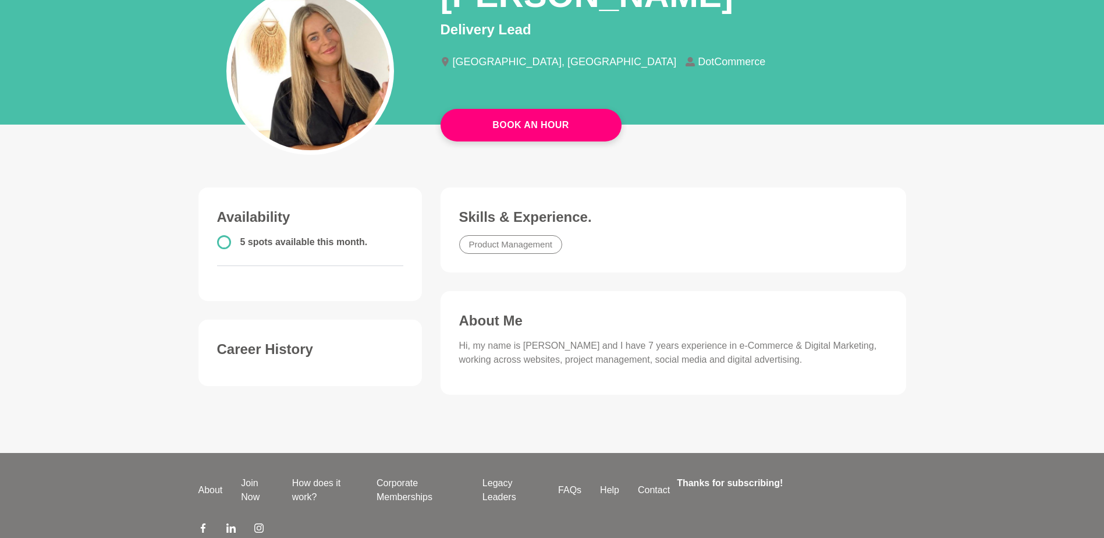
scroll to position [58, 0]
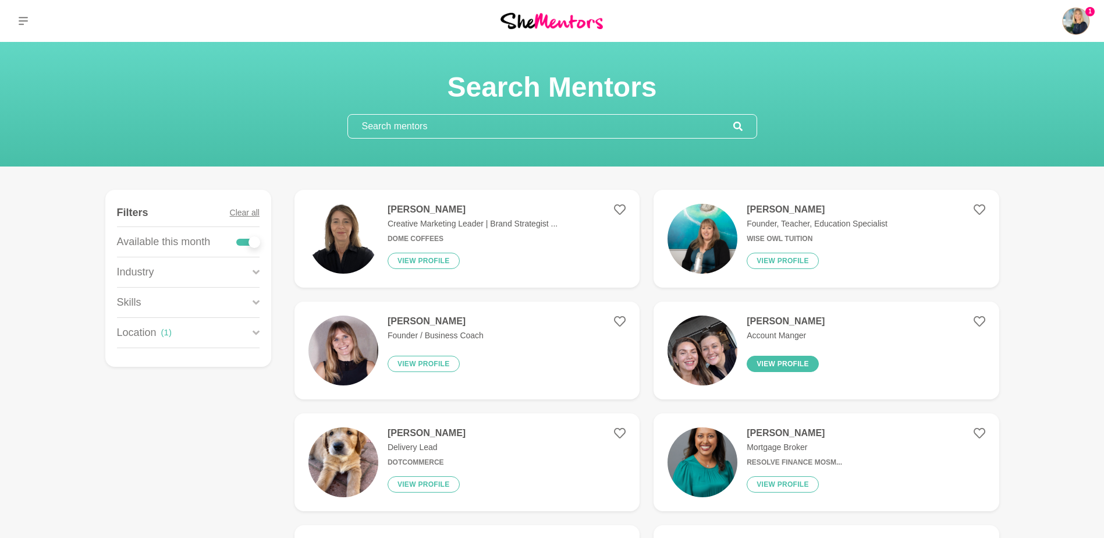
click at [783, 363] on button "View profile" at bounding box center [783, 364] width 72 height 16
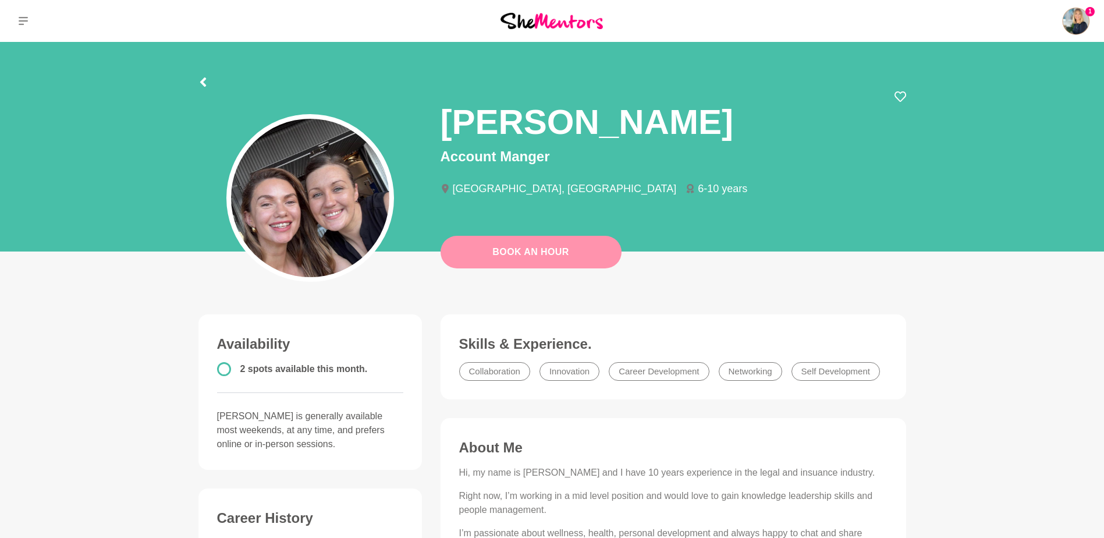
click at [506, 253] on link "Book An Hour" at bounding box center [530, 252] width 181 height 33
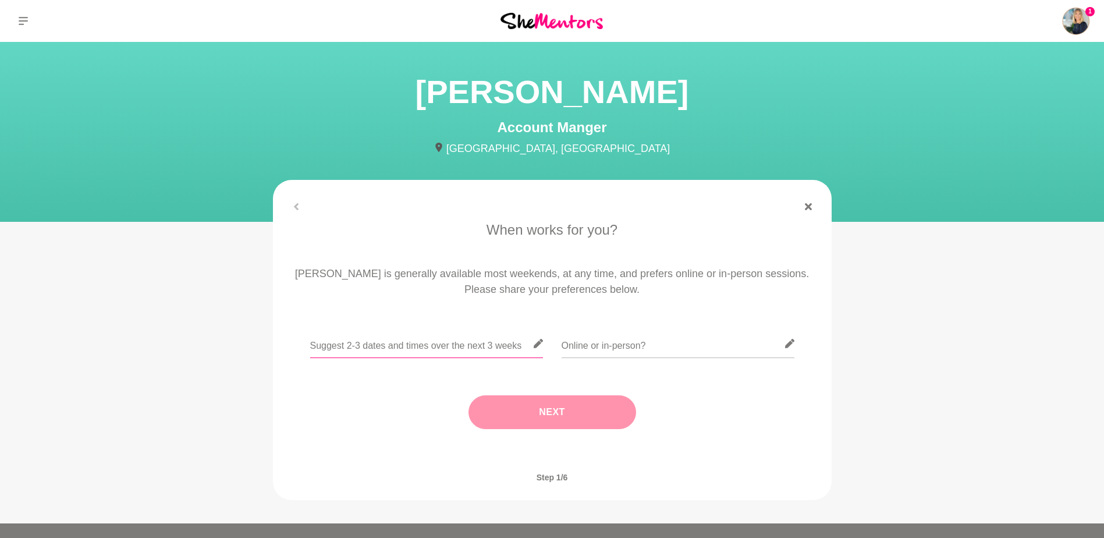
click at [385, 347] on input "text" at bounding box center [426, 343] width 233 height 29
type input "Weds [DATE] 12-2pm, [DATE] 3rd before 12pm, W/C [DATE] flex"
click at [598, 339] on input "text" at bounding box center [677, 343] width 233 height 29
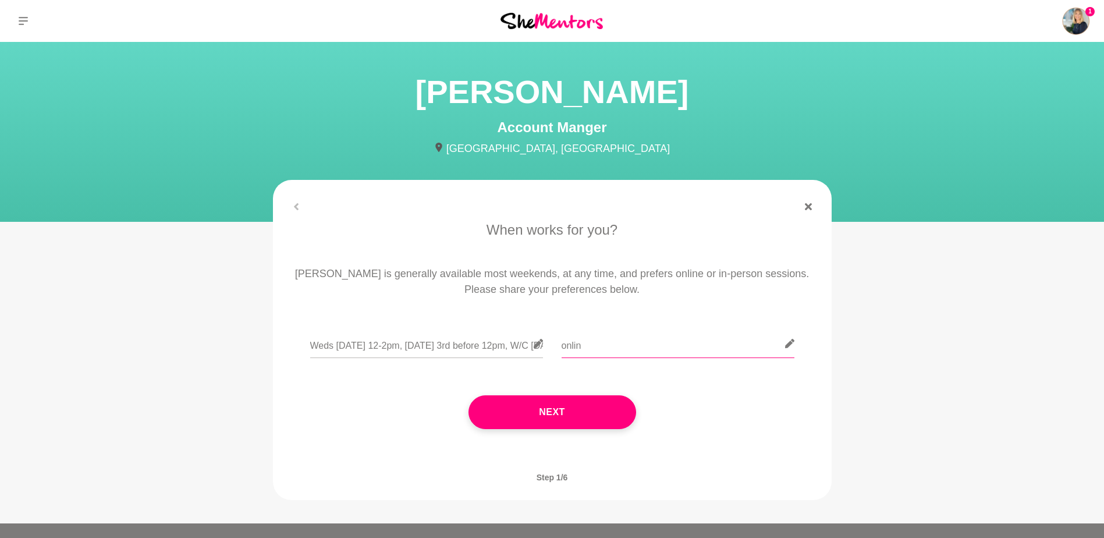
type input "online"
click at [541, 416] on button "Next" at bounding box center [552, 412] width 168 height 34
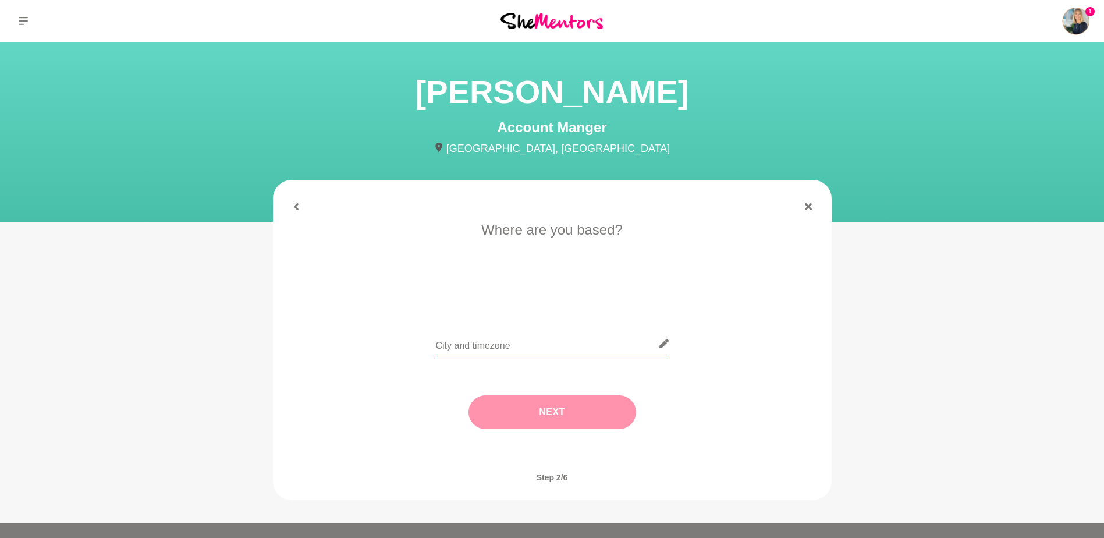
click at [453, 343] on input "text" at bounding box center [552, 343] width 233 height 29
type input "[GEOGRAPHIC_DATA]"
click at [529, 403] on button "Next" at bounding box center [552, 412] width 168 height 34
click at [664, 296] on li "Let's talk shop" at bounding box center [675, 294] width 75 height 19
click at [527, 417] on button "Next" at bounding box center [552, 412] width 168 height 34
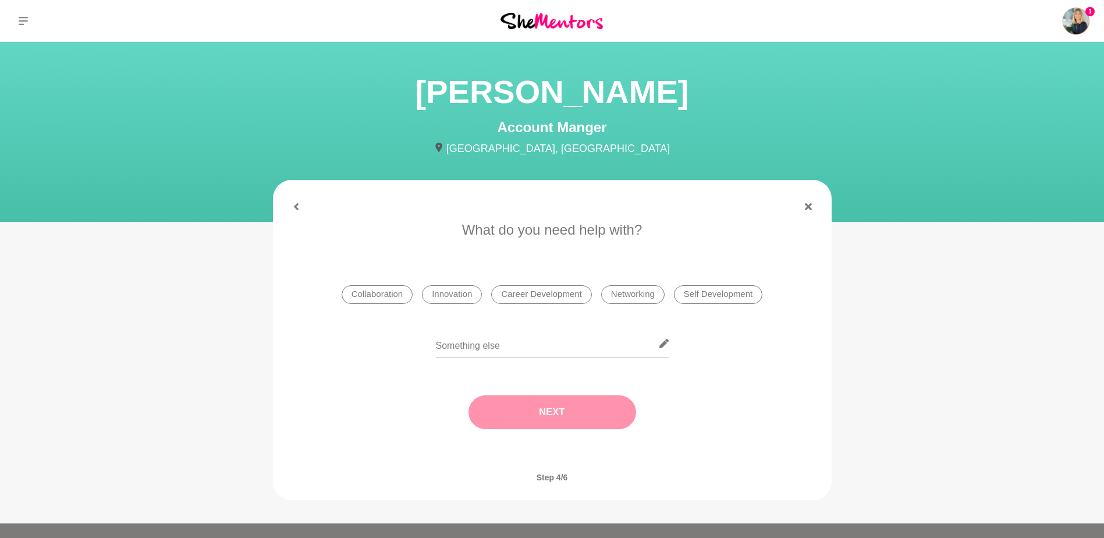
click at [557, 297] on li "Career Development" at bounding box center [541, 294] width 100 height 19
click at [565, 415] on button "Next" at bounding box center [552, 412] width 168 height 34
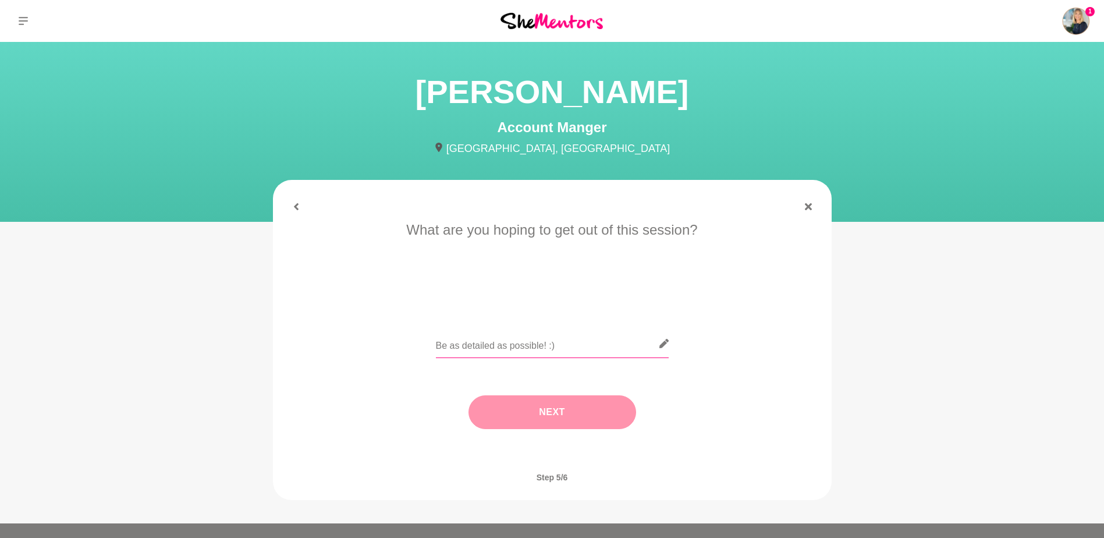
drag, startPoint x: 465, startPoint y: 345, endPoint x: 437, endPoint y: 345, distance: 27.9
click at [465, 344] on input "text" at bounding box center [552, 343] width 233 height 29
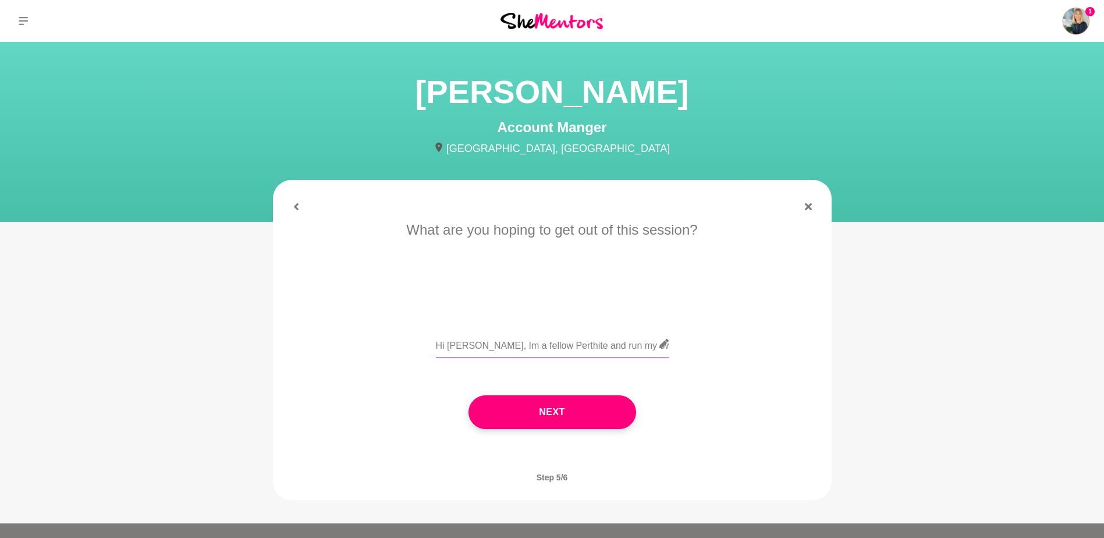
click at [626, 347] on input "Hi [PERSON_NAME], Im a fellow Perthite and run my own Leadership coaching busin…" at bounding box center [552, 343] width 233 height 29
type input "Hi [PERSON_NAME], Im a fellow Perthite and run my own Leadership coaching busin…"
click at [524, 415] on button "Next" at bounding box center [552, 412] width 168 height 34
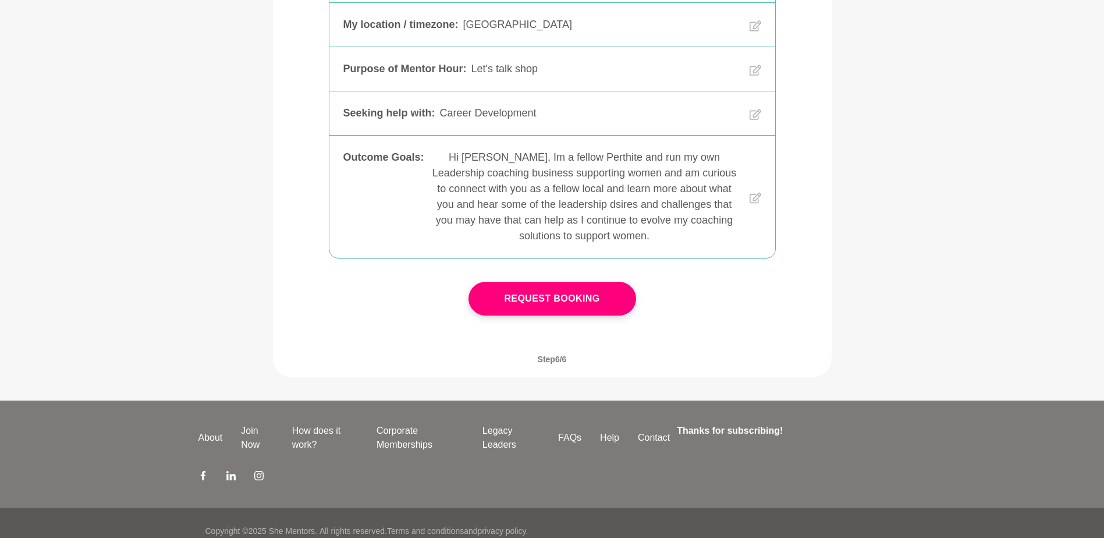
scroll to position [333, 0]
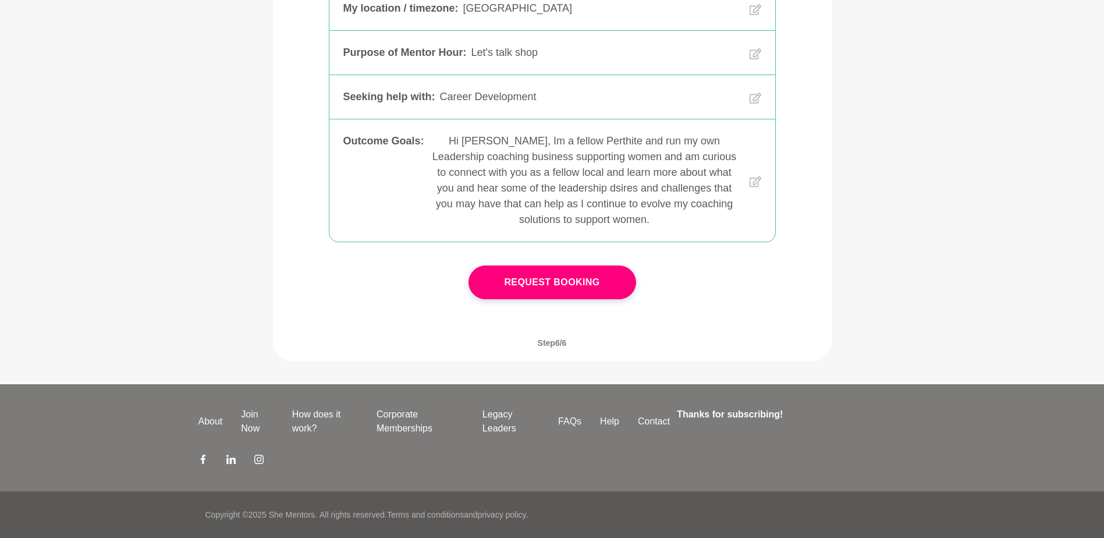
click at [514, 286] on button "Request Booking" at bounding box center [552, 282] width 168 height 34
